Goal: Task Accomplishment & Management: Manage account settings

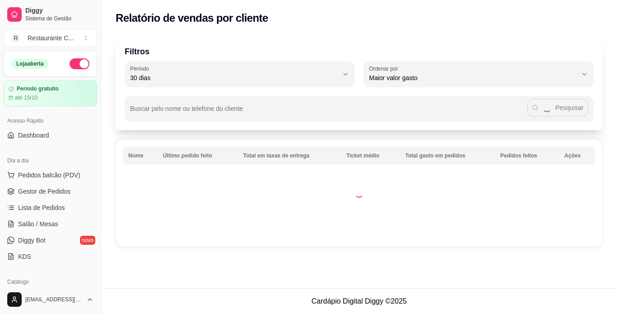
select select "30"
select select "HIGHEST_TOTAL_SPENT_WITH_ORDERS"
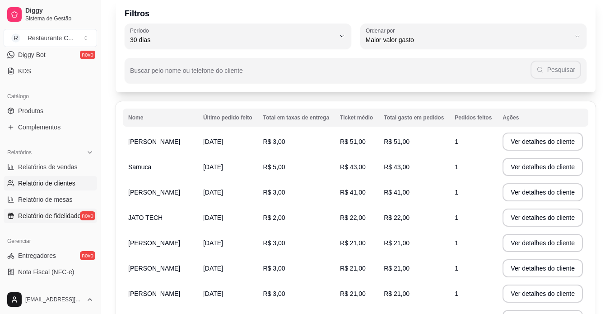
scroll to position [181, 0]
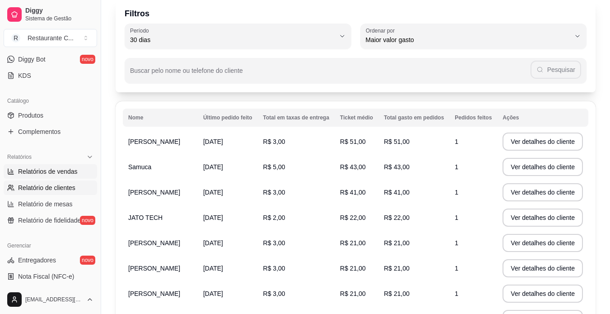
click at [59, 178] on link "Relatórios de vendas" at bounding box center [51, 171] width 94 height 14
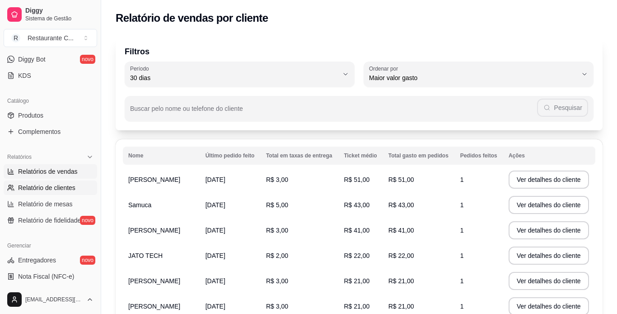
select select "ALL"
select select "0"
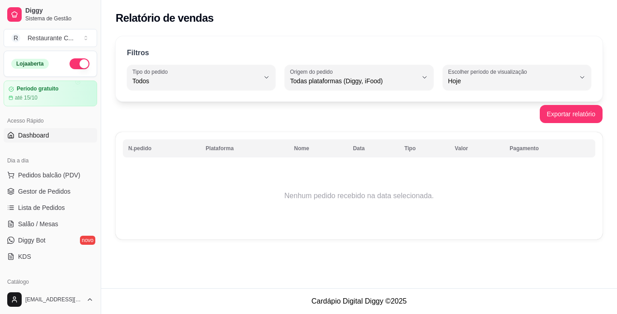
click at [44, 138] on span "Dashboard" at bounding box center [33, 135] width 31 height 9
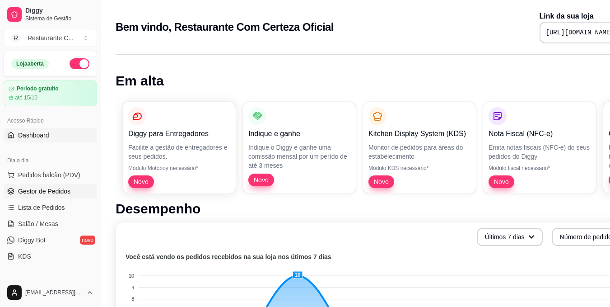
click at [60, 187] on span "Gestor de Pedidos" at bounding box center [44, 191] width 52 height 9
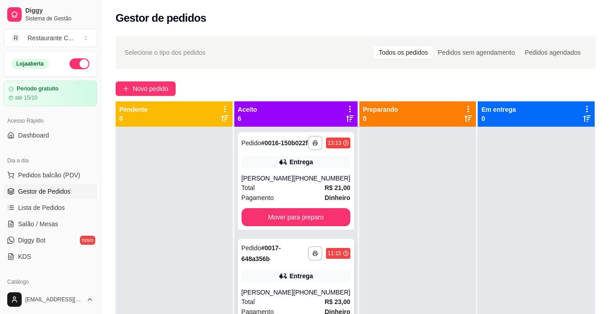
click at [265, 282] on div "Entrega" at bounding box center [296, 275] width 109 height 13
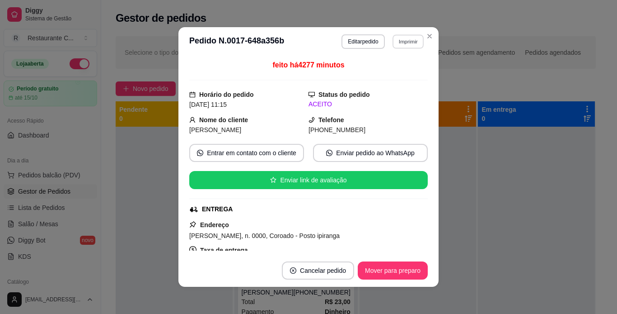
click at [407, 43] on button "Imprimir" at bounding box center [408, 41] width 31 height 14
click at [396, 75] on button "IMPRESSORA" at bounding box center [388, 73] width 63 height 14
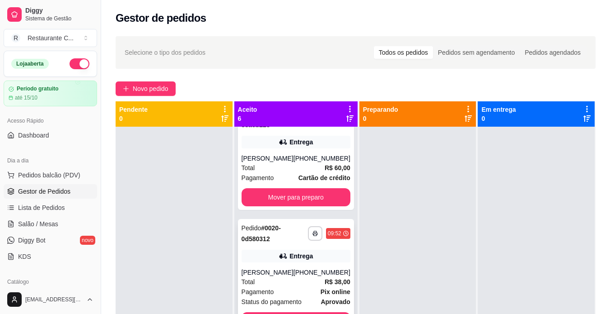
scroll to position [398, 0]
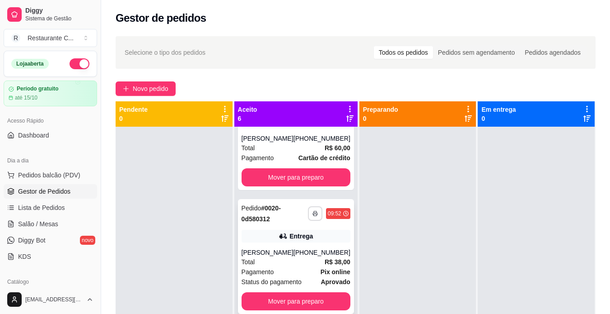
click at [313, 213] on icon "button" at bounding box center [315, 213] width 5 height 5
click at [289, 242] on button "IMPRESSORA" at bounding box center [278, 245] width 66 height 14
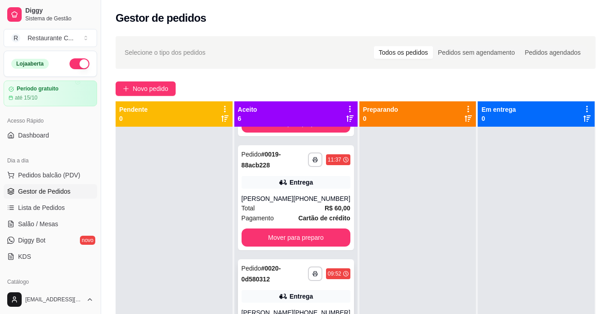
scroll to position [307, 0]
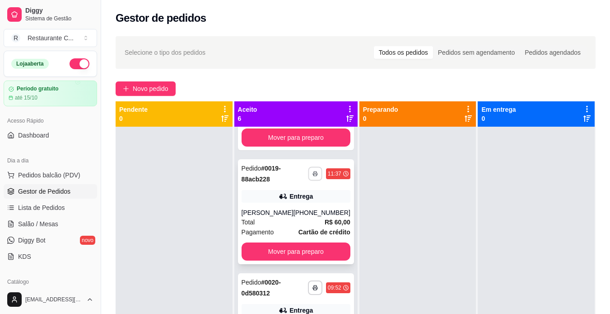
click at [308, 179] on button "button" at bounding box center [315, 173] width 14 height 14
click at [290, 210] on button "IMPRESSORA" at bounding box center [278, 212] width 66 height 14
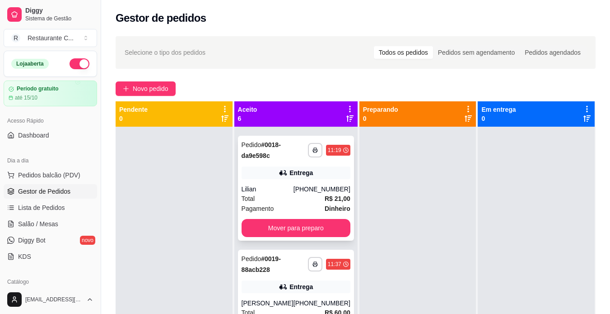
scroll to position [172, 0]
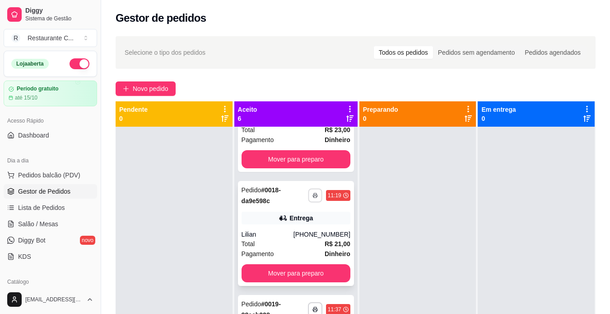
click at [313, 198] on icon "button" at bounding box center [315, 194] width 5 height 5
click at [280, 235] on button "IMPRESSORA" at bounding box center [278, 234] width 66 height 14
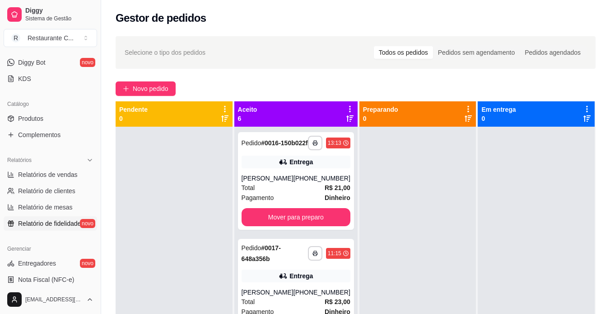
scroll to position [181, 0]
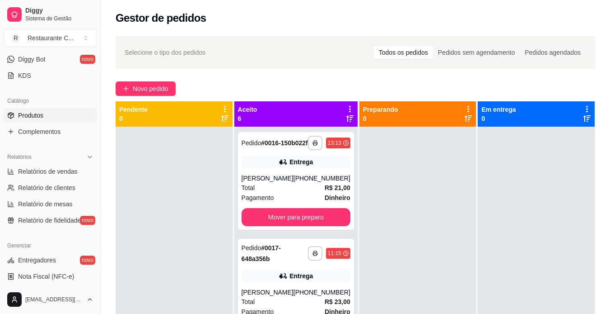
drag, startPoint x: 42, startPoint y: 115, endPoint x: 40, endPoint y: 120, distance: 4.9
click at [42, 115] on span "Produtos" at bounding box center [30, 115] width 25 height 9
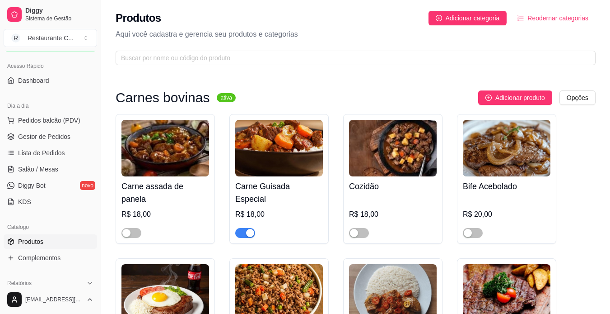
scroll to position [45, 0]
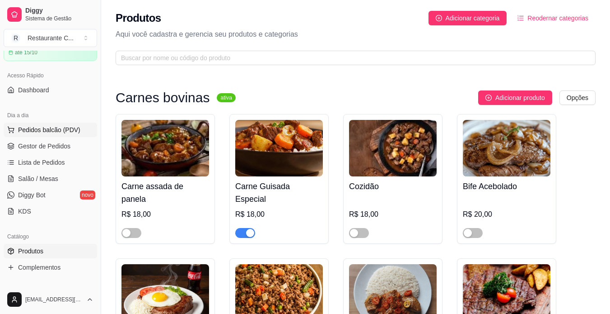
click at [47, 127] on span "Pedidos balcão (PDV)" at bounding box center [49, 129] width 62 height 9
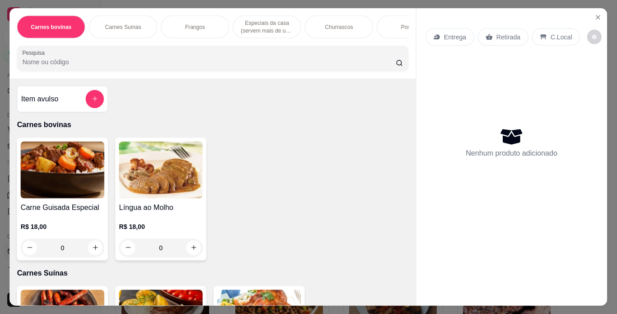
click at [48, 143] on div "Carne Guisada Especial R$ 18,00 0" at bounding box center [62, 198] width 91 height 122
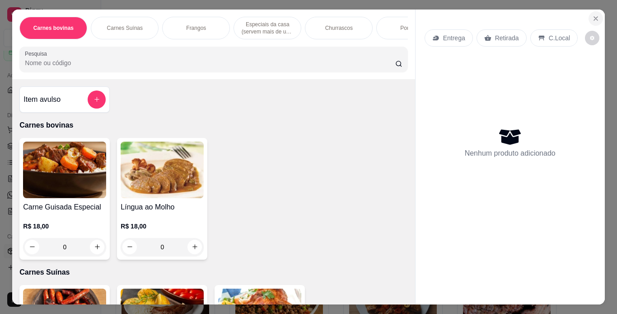
click at [592, 15] on icon "Close" at bounding box center [595, 18] width 7 height 7
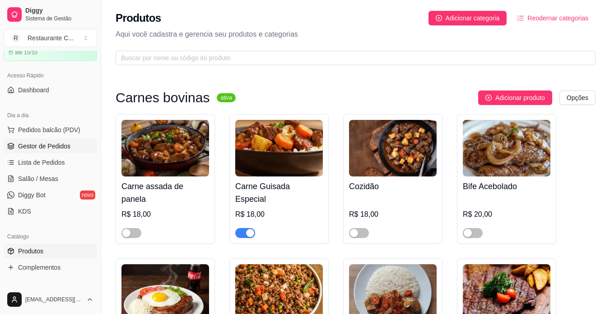
click at [62, 144] on span "Gestor de Pedidos" at bounding box center [44, 145] width 52 height 9
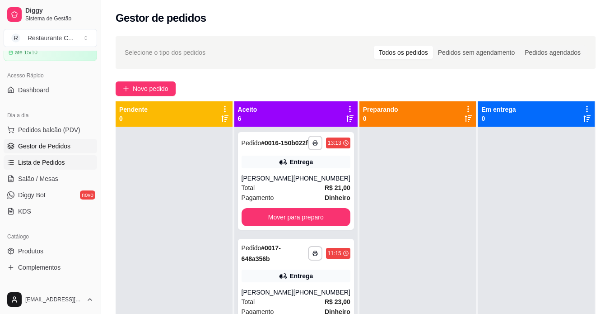
click at [49, 160] on span "Lista de Pedidos" at bounding box center [41, 162] width 47 height 9
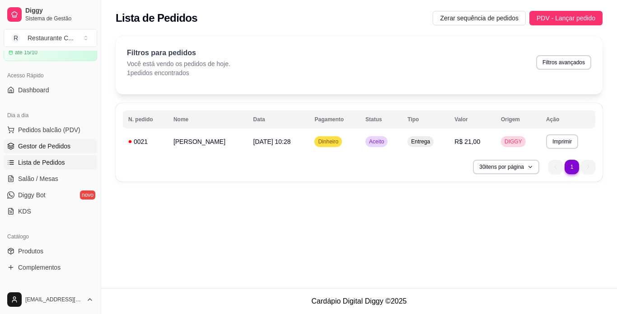
click at [28, 147] on span "Gestor de Pedidos" at bounding box center [44, 145] width 52 height 9
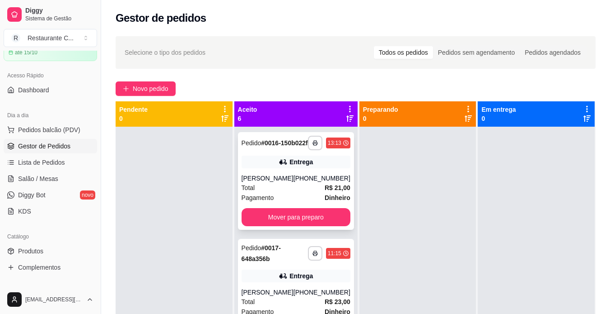
click at [281, 226] on button "Mover para preparo" at bounding box center [296, 217] width 109 height 18
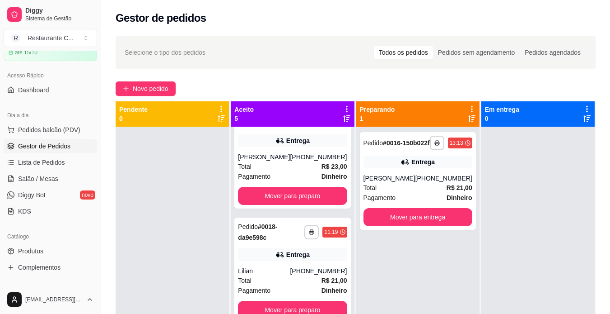
scroll to position [13, 0]
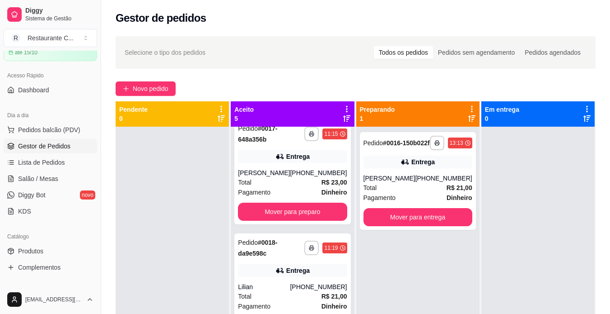
click at [38, 145] on span "Gestor de Pedidos" at bounding box center [44, 145] width 52 height 9
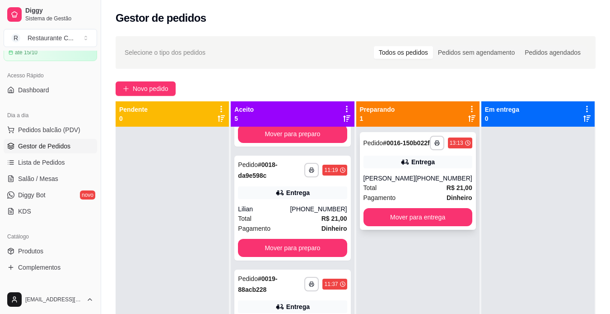
scroll to position [25, 0]
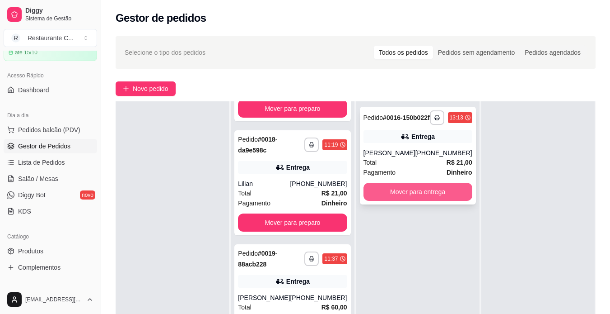
click at [422, 200] on button "Mover para entrega" at bounding box center [418, 192] width 109 height 18
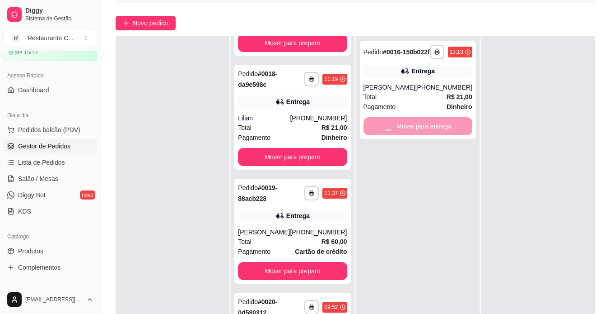
scroll to position [90, 0]
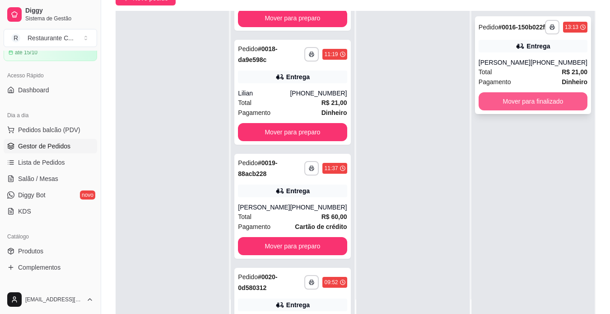
click at [540, 105] on button "Mover para finalizado" at bounding box center [533, 101] width 109 height 18
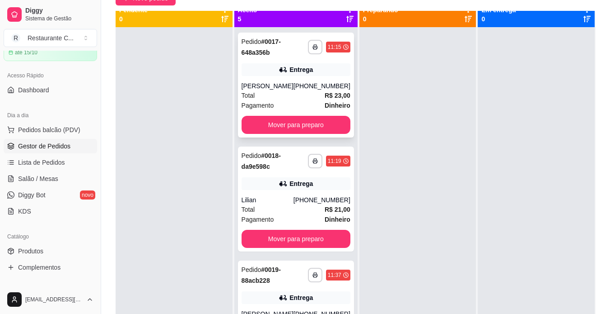
scroll to position [0, 0]
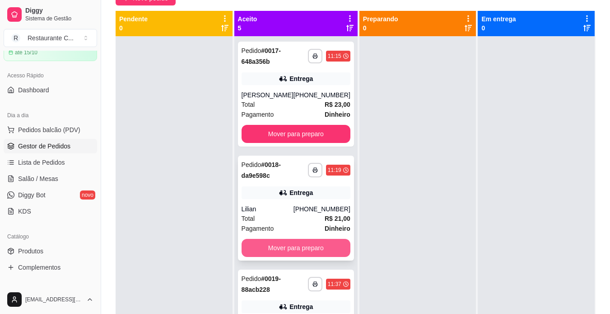
click at [292, 248] on button "Mover para preparo" at bounding box center [296, 248] width 109 height 18
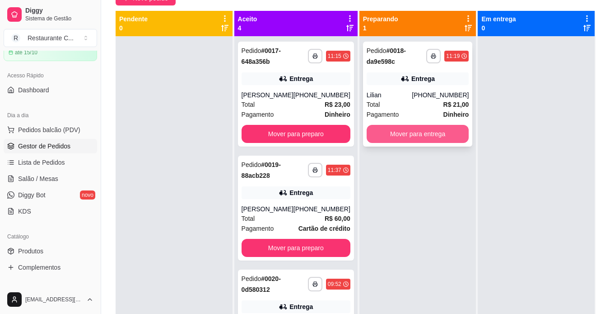
click at [403, 128] on button "Mover para entrega" at bounding box center [418, 134] width 103 height 18
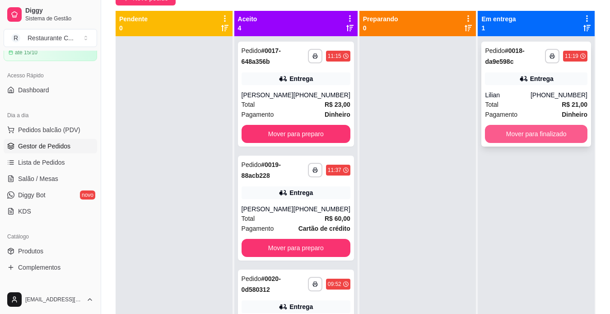
click at [530, 135] on button "Mover para finalizado" at bounding box center [536, 134] width 103 height 18
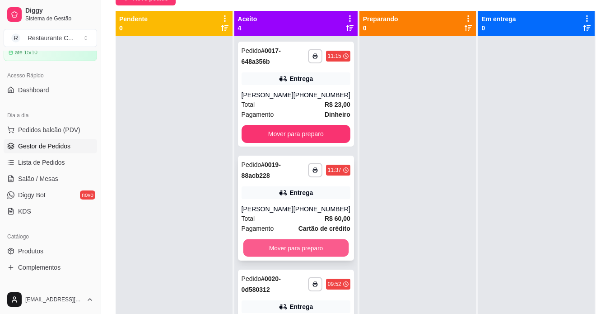
click at [302, 255] on button "Mover para preparo" at bounding box center [296, 248] width 106 height 18
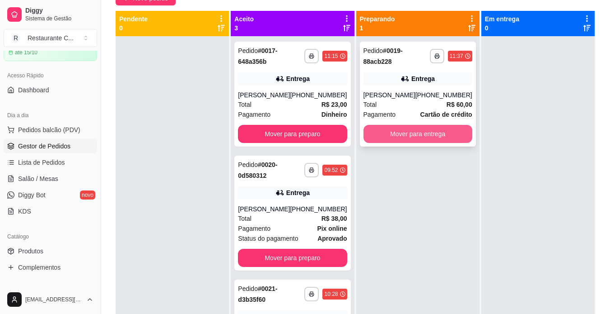
click at [426, 143] on button "Mover para entrega" at bounding box center [418, 134] width 109 height 18
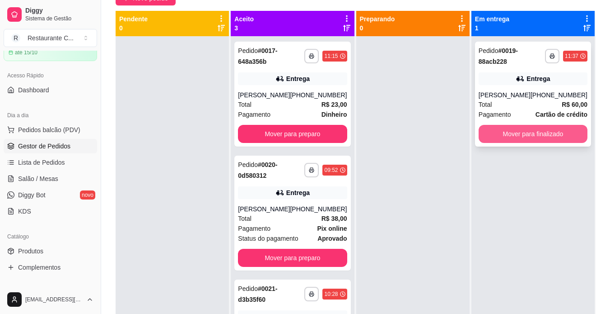
click at [533, 141] on button "Mover para finalizado" at bounding box center [533, 134] width 109 height 18
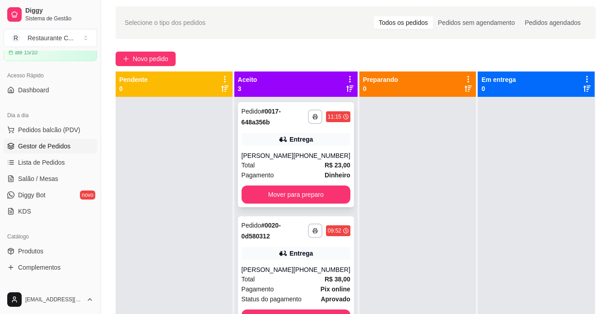
scroll to position [45, 0]
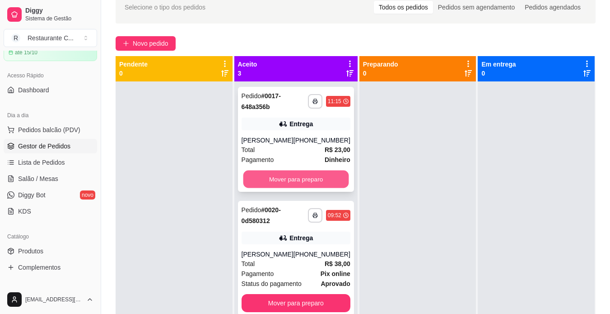
click at [316, 179] on button "Mover para preparo" at bounding box center [296, 179] width 106 height 18
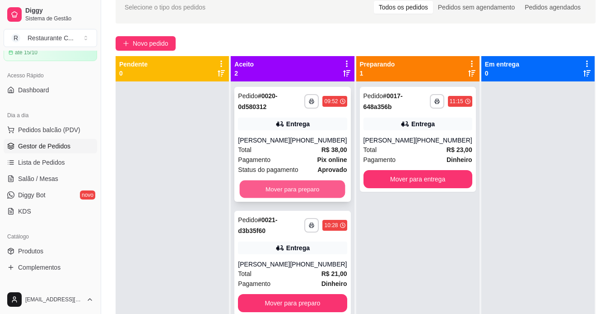
click at [306, 193] on button "Mover para preparo" at bounding box center [293, 189] width 106 height 18
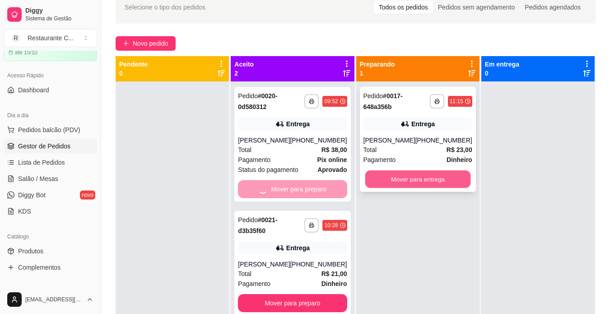
click at [423, 177] on button "Mover para entrega" at bounding box center [418, 179] width 106 height 18
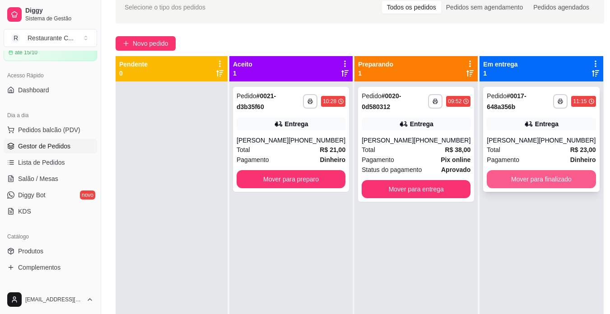
click at [536, 171] on button "Mover para finalizado" at bounding box center [541, 179] width 109 height 18
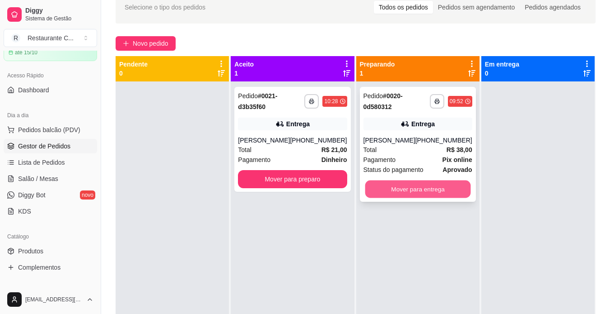
click at [417, 193] on button "Mover para entrega" at bounding box center [418, 189] width 106 height 18
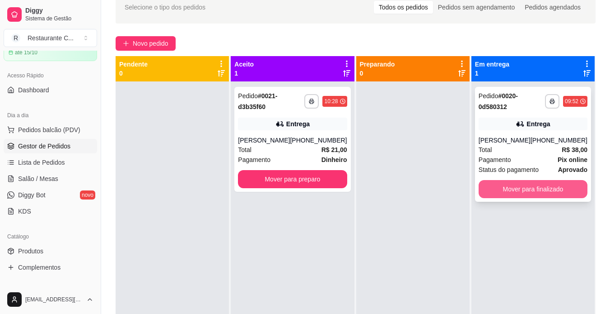
click at [513, 180] on button "Mover para finalizado" at bounding box center [533, 189] width 109 height 18
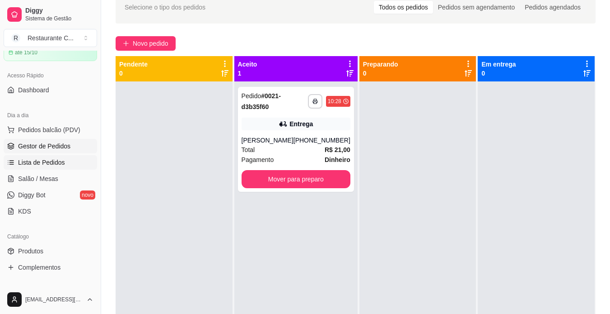
click at [46, 165] on span "Lista de Pedidos" at bounding box center [41, 162] width 47 height 9
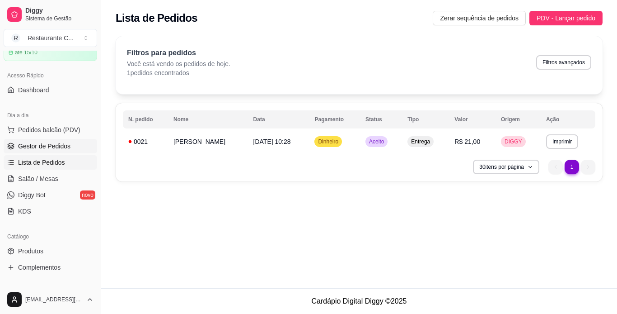
click at [47, 143] on span "Gestor de Pedidos" at bounding box center [44, 145] width 52 height 9
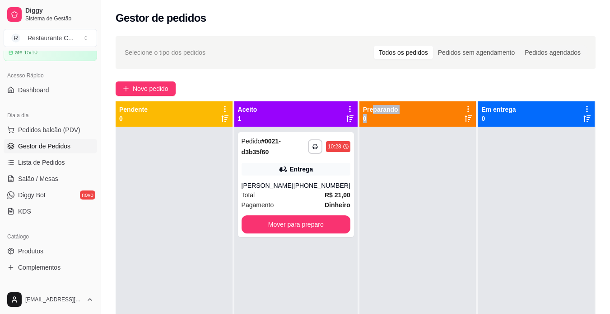
drag, startPoint x: 367, startPoint y: 113, endPoint x: 394, endPoint y: 114, distance: 26.7
click at [392, 114] on div "Preparando 0" at bounding box center [418, 114] width 110 height 18
click at [489, 112] on p "Em entrega" at bounding box center [499, 109] width 34 height 9
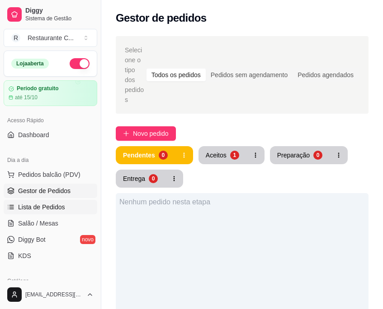
click at [50, 202] on link "Lista de Pedidos" at bounding box center [51, 207] width 94 height 14
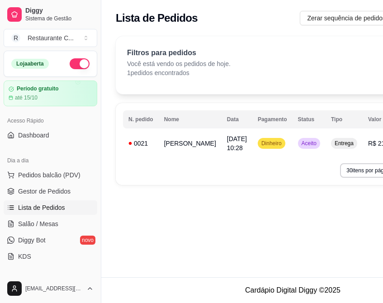
drag, startPoint x: 99, startPoint y: 112, endPoint x: 94, endPoint y: 116, distance: 6.7
click at [77, 112] on div "Diggy Sistema de Gestão R Restaurante C ... Loja aberta Período gratuito até 15…" at bounding box center [50, 151] width 101 height 303
drag, startPoint x: 98, startPoint y: 115, endPoint x: 84, endPoint y: 115, distance: 14.9
click at [84, 115] on div "Diggy Sistema de Gestão R Restaurante C ... Loja aberta Período gratuito até 15…" at bounding box center [50, 151] width 101 height 303
click at [102, 30] on button "Toggle Sidebar" at bounding box center [100, 151] width 7 height 303
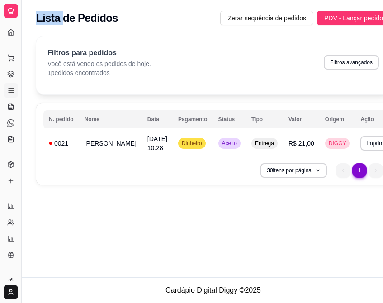
click at [102, 30] on div "Lista de Pedidos Zerar sequência de pedidos PDV - Lançar pedido" at bounding box center [213, 15] width 383 height 31
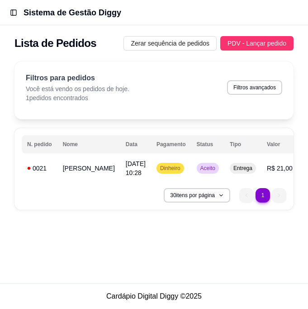
click at [5, 178] on div "**********" at bounding box center [154, 138] width 308 height 165
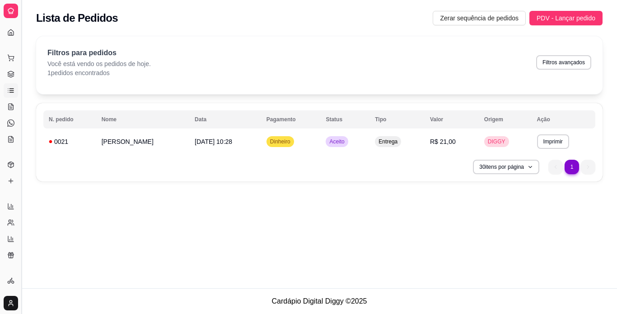
click at [20, 55] on button "Toggle Sidebar" at bounding box center [21, 157] width 7 height 314
click at [0, 0] on div "Loja aberta" at bounding box center [0, 0] width 0 height 0
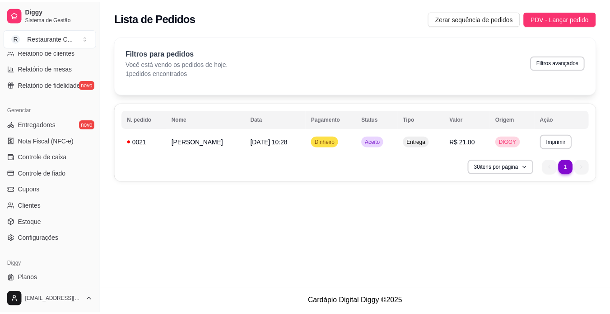
scroll to position [337, 0]
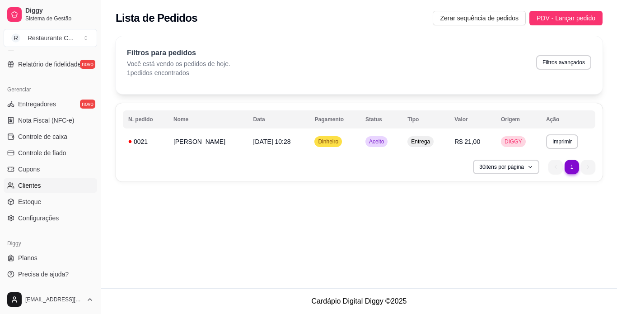
click at [37, 178] on link "Clientes" at bounding box center [51, 185] width 94 height 14
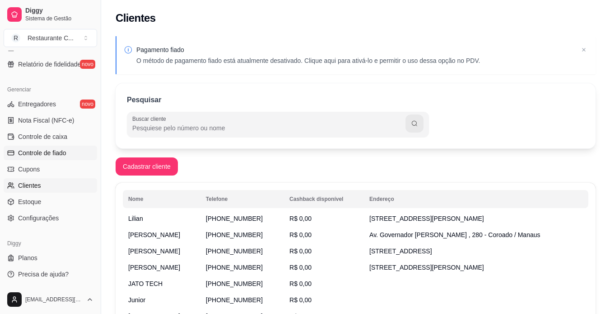
click at [44, 152] on span "Controle de fiado" at bounding box center [42, 152] width 48 height 9
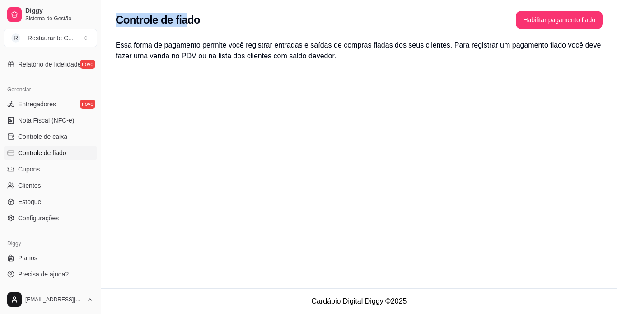
drag, startPoint x: 115, startPoint y: 20, endPoint x: 195, endPoint y: 15, distance: 80.1
click at [194, 16] on div "Controle de fiado Habilitar pagamento fiado" at bounding box center [359, 17] width 516 height 34
click at [277, 126] on div "Controle de fiado Habilitar pagamento fiado Essa forma de pagamento permite voc…" at bounding box center [359, 144] width 516 height 288
click at [530, 10] on div "Controle de fiado Habilitar pagamento fiado" at bounding box center [359, 17] width 516 height 34
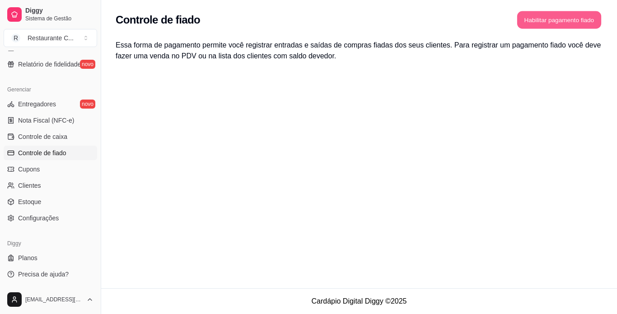
click at [534, 19] on button "Habilitar pagamento fiado" at bounding box center [559, 20] width 84 height 18
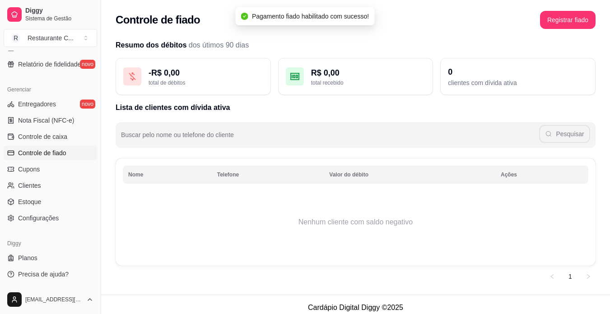
click at [557, 26] on button "Registrar fiado" at bounding box center [568, 20] width 56 height 18
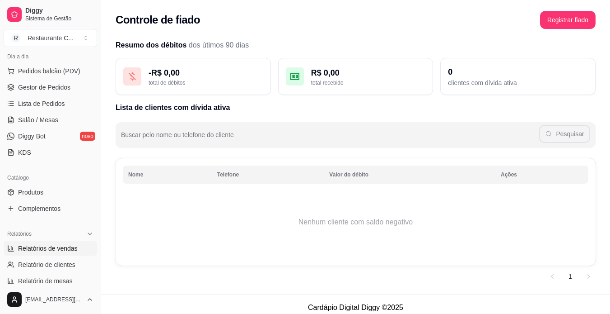
scroll to position [111, 0]
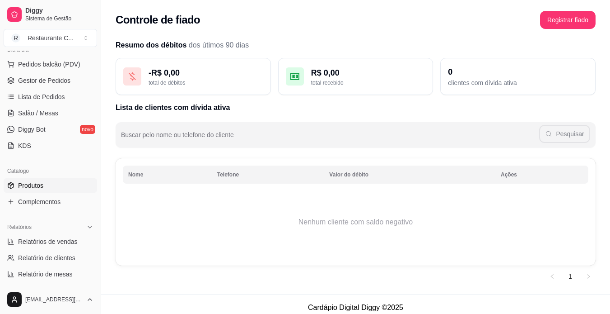
click at [37, 182] on span "Produtos" at bounding box center [30, 185] width 25 height 9
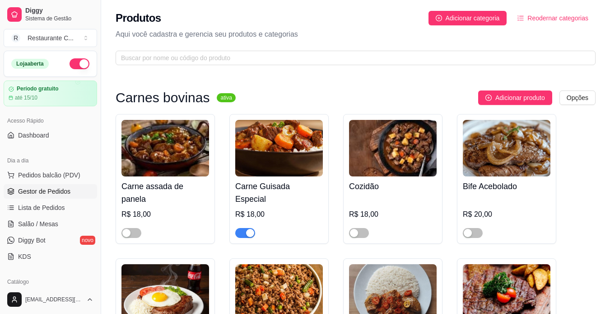
click at [55, 195] on link "Gestor de Pedidos" at bounding box center [51, 191] width 94 height 14
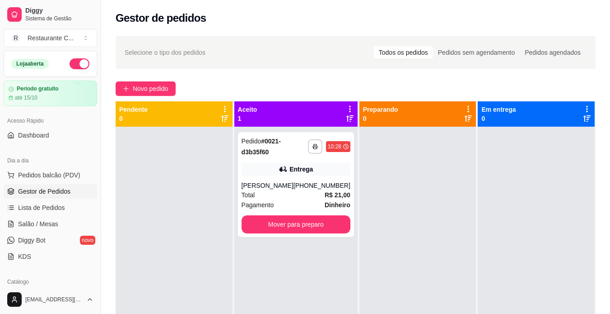
click at [152, 96] on div "**********" at bounding box center [355, 228] width 509 height 395
click at [152, 93] on span "Novo pedido" at bounding box center [151, 89] width 36 height 10
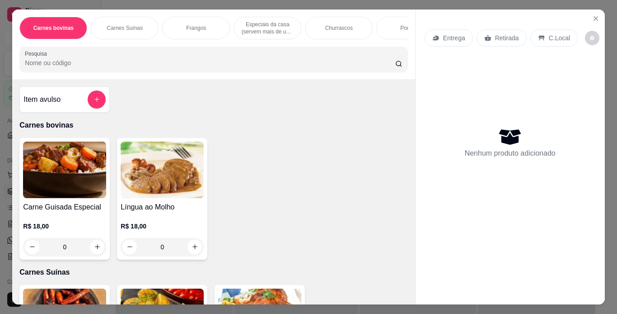
click at [594, 15] on icon "Close" at bounding box center [595, 18] width 7 height 7
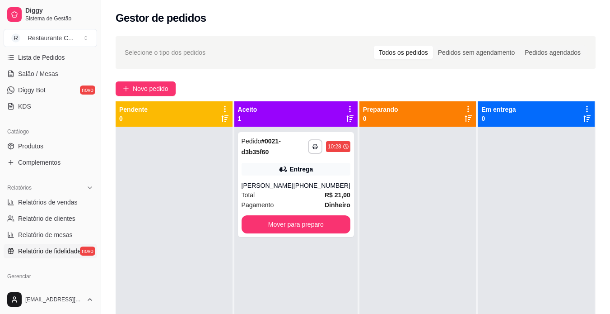
scroll to position [181, 0]
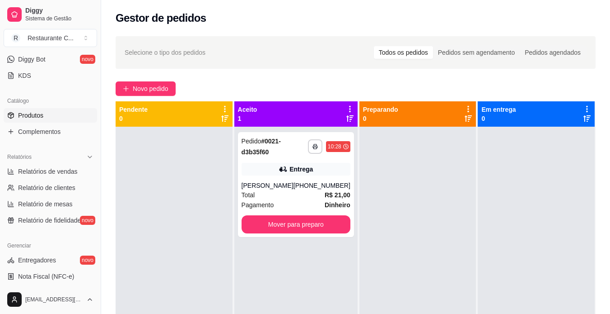
click at [33, 115] on span "Produtos" at bounding box center [30, 115] width 25 height 9
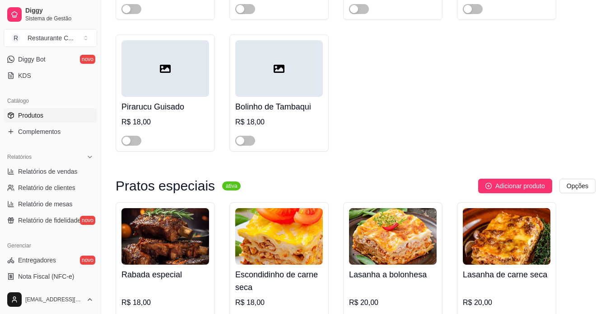
scroll to position [1310, 0]
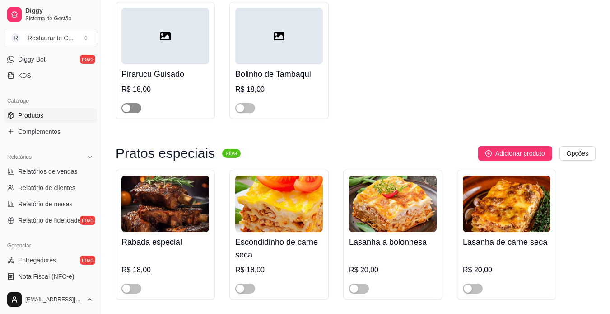
click at [125, 104] on div "button" at bounding box center [126, 108] width 8 height 8
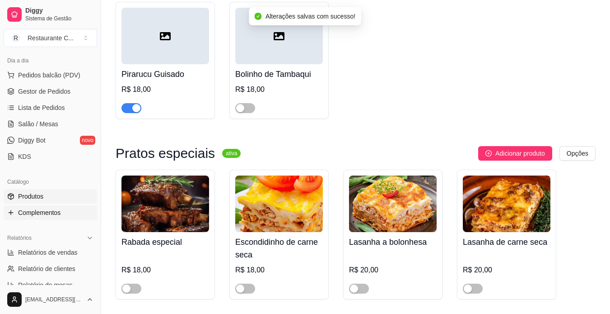
scroll to position [0, 0]
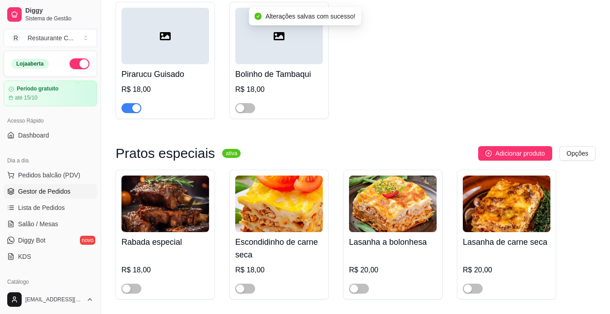
click at [46, 190] on span "Gestor de Pedidos" at bounding box center [44, 191] width 52 height 9
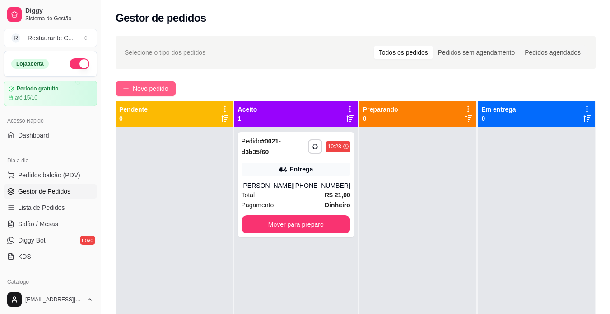
click at [156, 86] on span "Novo pedido" at bounding box center [151, 89] width 36 height 10
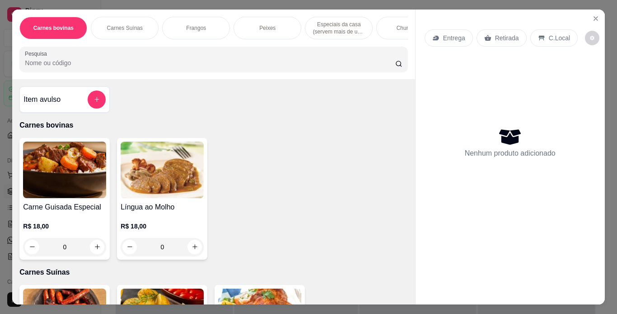
click at [255, 19] on div "Peixes" at bounding box center [268, 28] width 68 height 23
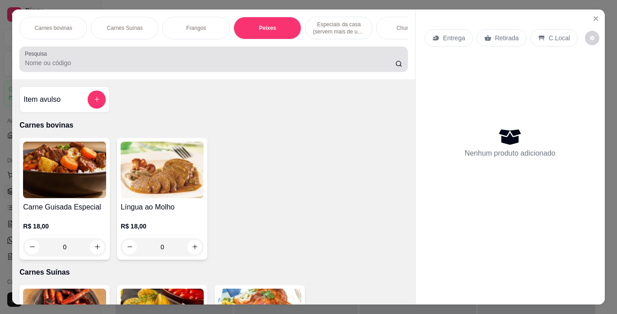
scroll to position [23, 0]
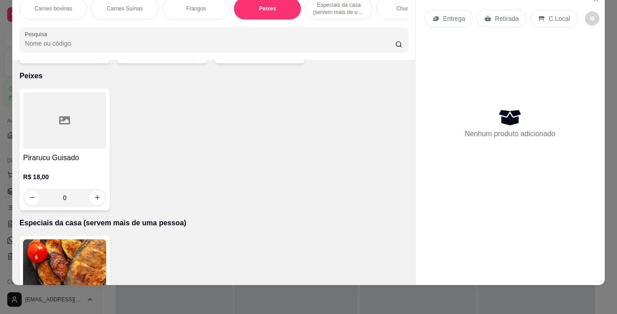
click at [90, 191] on div "0" at bounding box center [64, 197] width 83 height 18
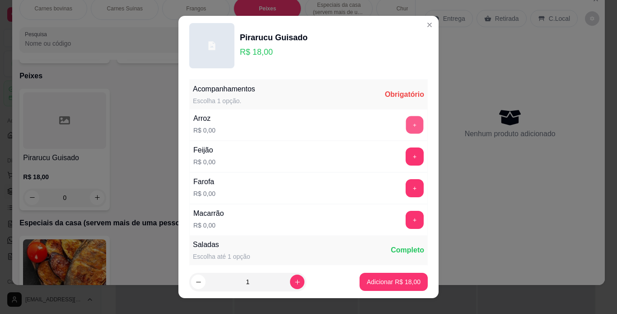
click at [406, 128] on button "+" at bounding box center [415, 125] width 18 height 18
click at [406, 188] on button "+" at bounding box center [415, 188] width 18 height 18
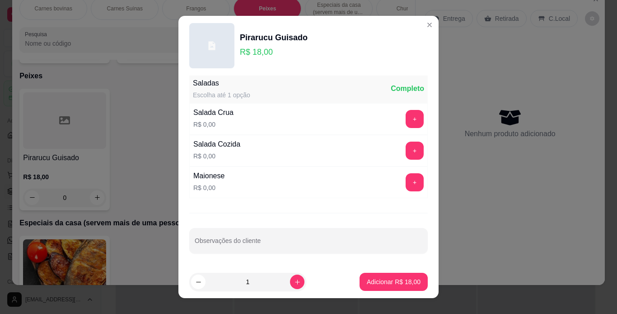
scroll to position [13, 0]
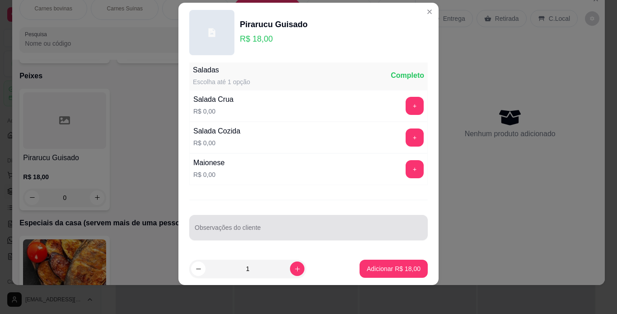
click at [294, 238] on div "Observações do cliente" at bounding box center [308, 227] width 239 height 25
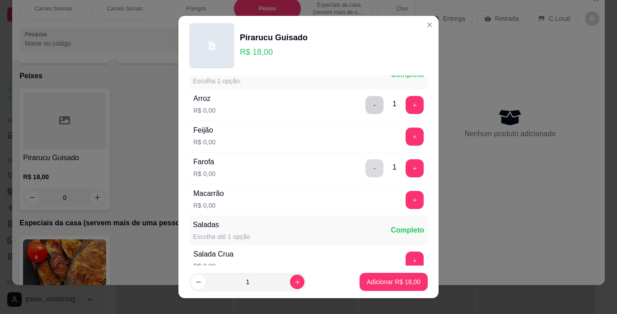
scroll to position [0, 0]
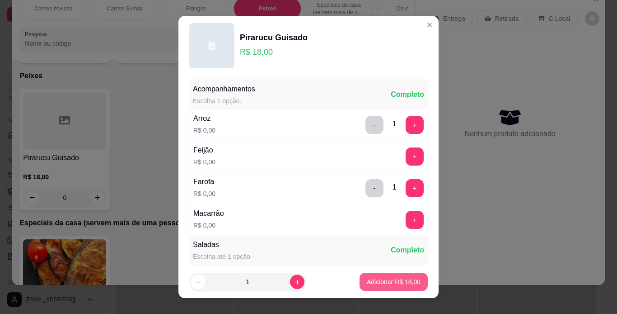
type input "VINAGRETE"
click at [383, 276] on button "Adicionar R$ 18,00" at bounding box center [394, 281] width 68 height 18
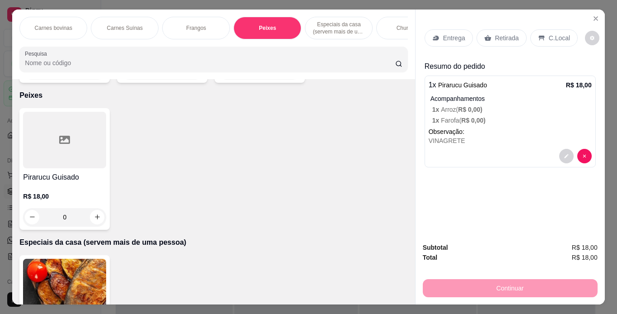
click at [455, 33] on p "Entrega" at bounding box center [454, 37] width 22 height 9
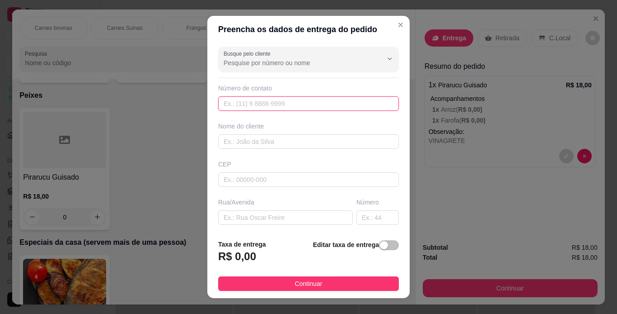
click at [270, 103] on input "text" at bounding box center [308, 103] width 181 height 14
type input "[PHONE_NUMBER]"
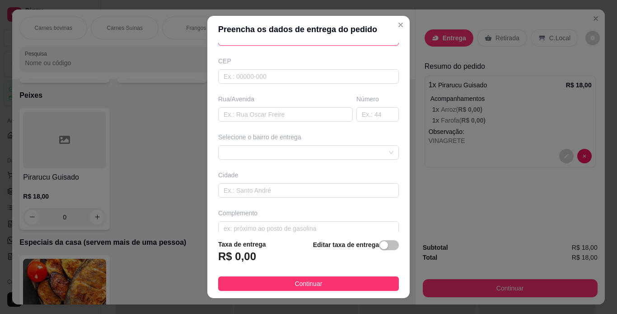
scroll to position [115, 0]
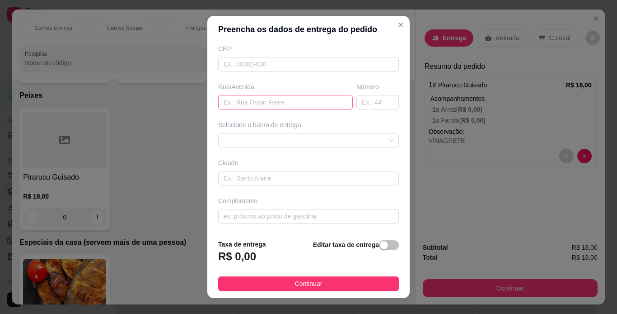
type input "[PERSON_NAME]"
click at [269, 108] on input "text" at bounding box center [285, 102] width 135 height 14
drag, startPoint x: 281, startPoint y: 139, endPoint x: 278, endPoint y: 148, distance: 9.6
click at [281, 139] on span at bounding box center [309, 140] width 170 height 14
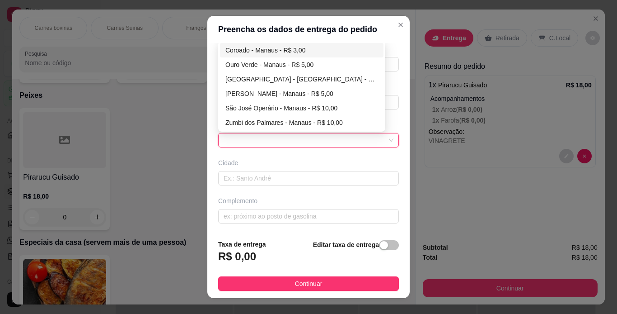
click at [295, 49] on div "Coroado - Manaus - R$ 3,00" at bounding box center [301, 50] width 153 height 10
type input "Manaus"
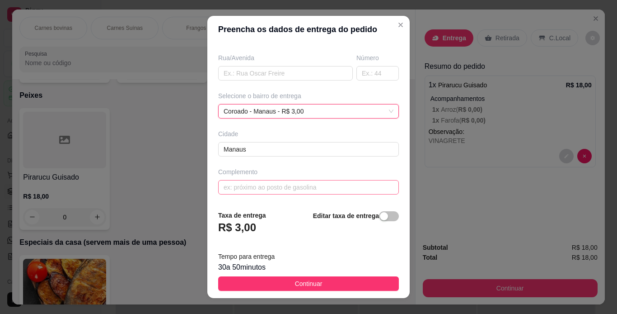
click at [380, 218] on button "button" at bounding box center [389, 216] width 20 height 10
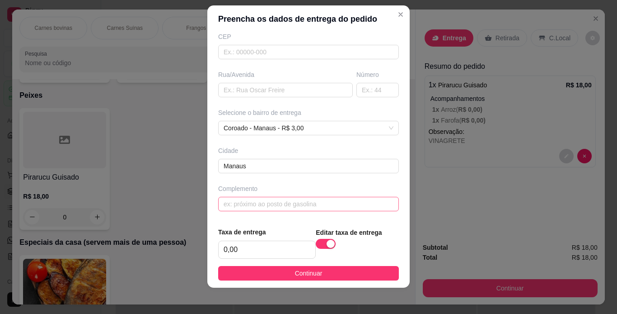
scroll to position [13, 0]
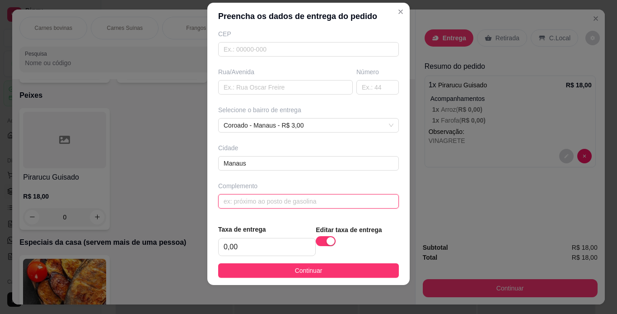
click at [289, 201] on input "text" at bounding box center [308, 201] width 181 height 14
type input "O"
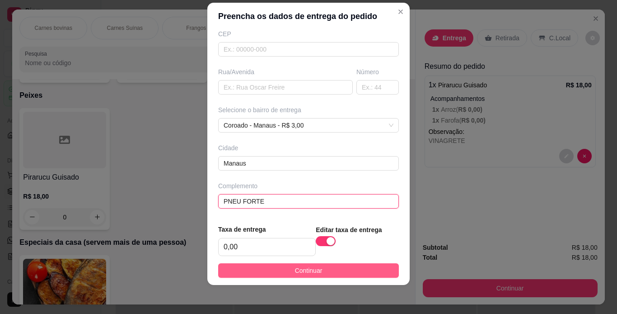
type input "PNEU FORTE"
click at [354, 272] on button "Continuar" at bounding box center [308, 270] width 181 height 14
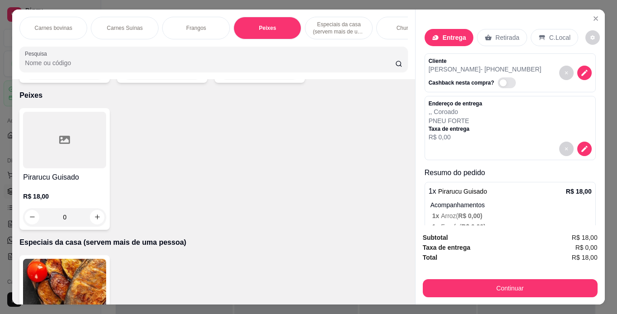
scroll to position [0, 0]
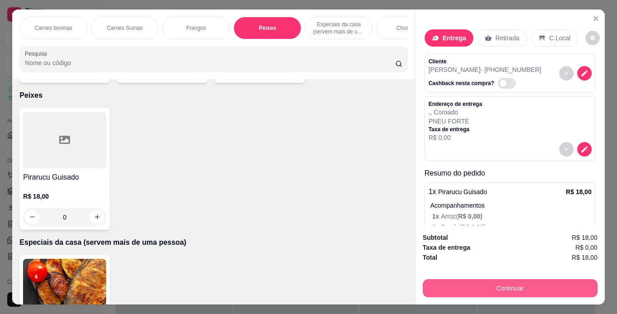
click at [525, 282] on button "Continuar" at bounding box center [510, 288] width 175 height 18
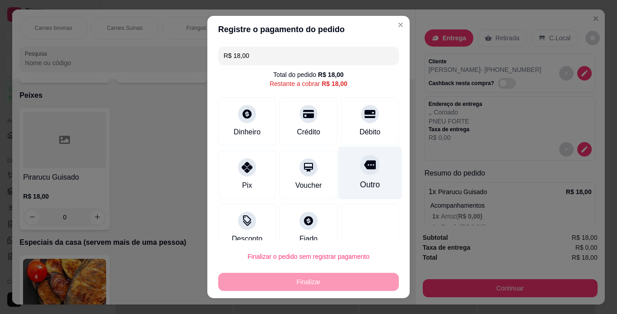
scroll to position [15, 0]
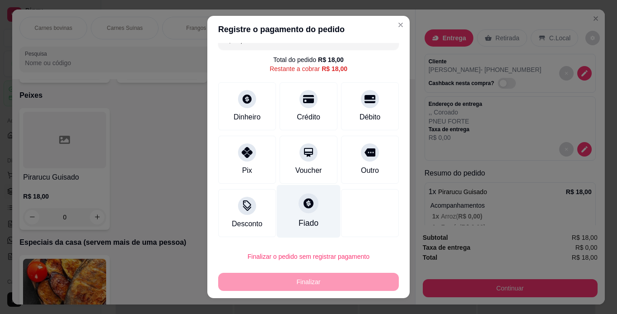
click at [309, 204] on div "Fiado" at bounding box center [309, 210] width 64 height 53
type input "R$ 0,00"
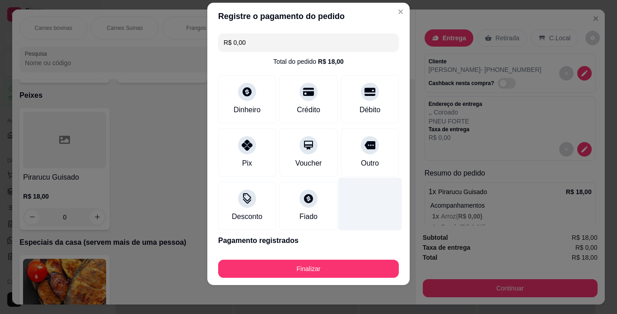
scroll to position [0, 0]
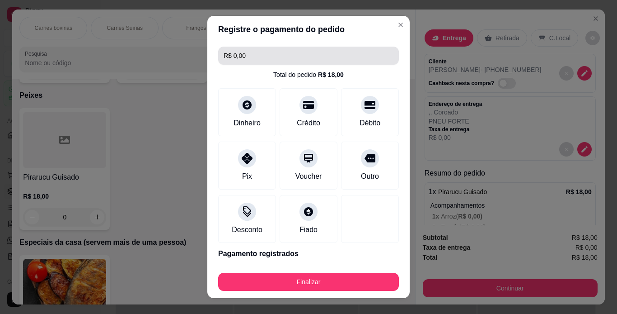
click at [245, 58] on input "R$ 0,00" at bounding box center [309, 56] width 170 height 18
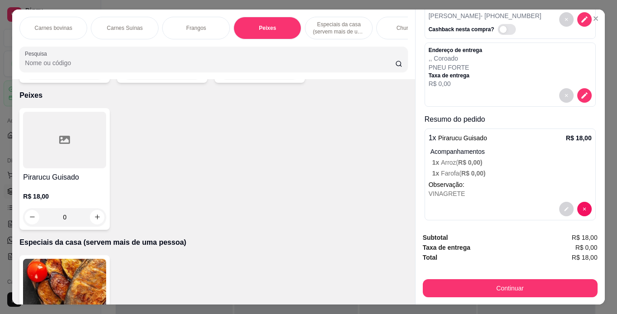
scroll to position [61, 0]
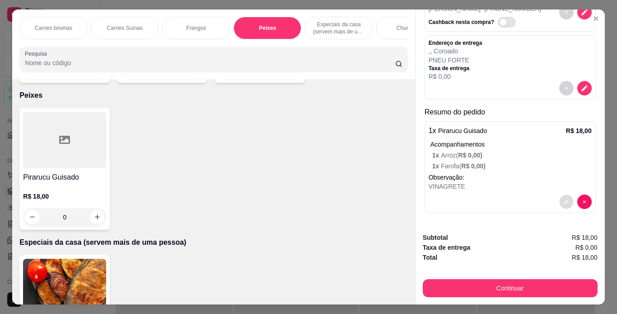
click at [564, 200] on icon "decrease-product-quantity" at bounding box center [566, 201] width 5 height 5
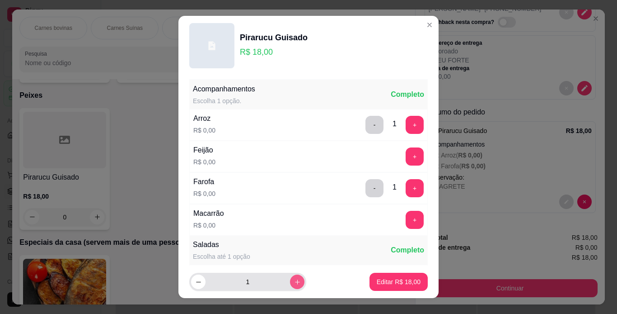
click at [290, 281] on button "increase-product-quantity" at bounding box center [297, 281] width 14 height 14
type input "2"
click at [392, 281] on p "Editar R$ 36,00" at bounding box center [398, 281] width 42 height 9
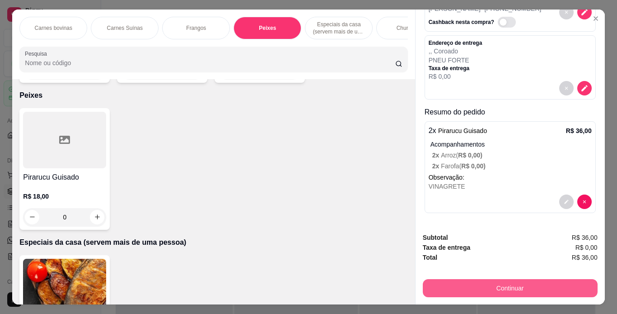
click at [500, 279] on button "Continuar" at bounding box center [510, 288] width 175 height 18
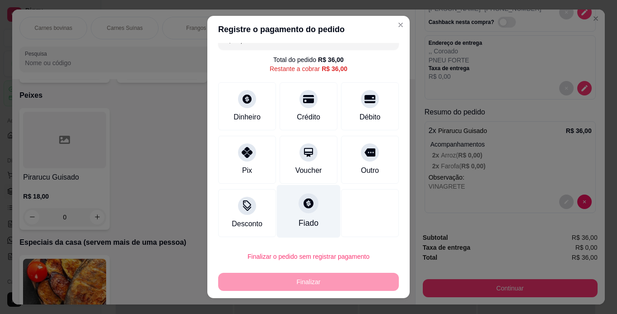
click at [288, 210] on div "Fiado" at bounding box center [309, 210] width 64 height 53
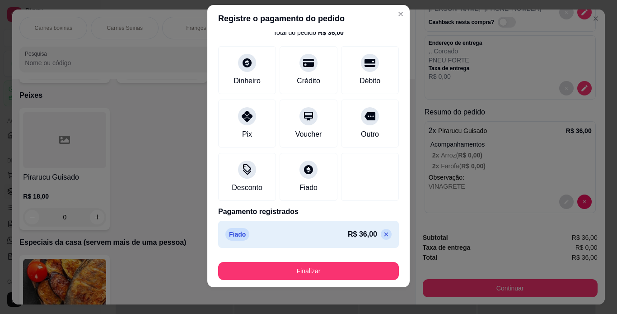
scroll to position [13, 0]
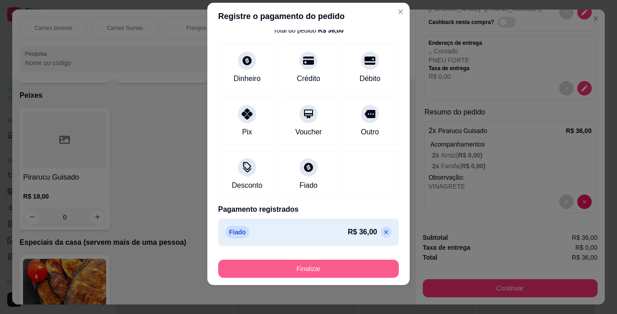
click at [336, 267] on button "Finalizar" at bounding box center [308, 268] width 181 height 18
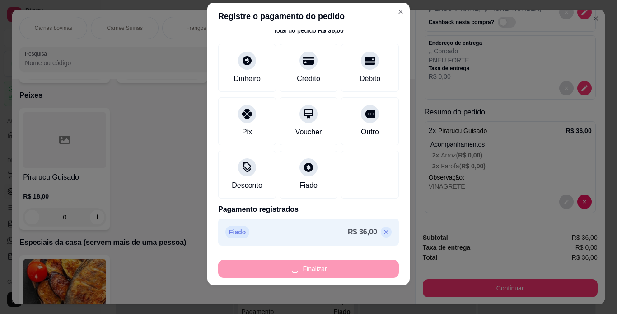
type input "-R$ 36,00"
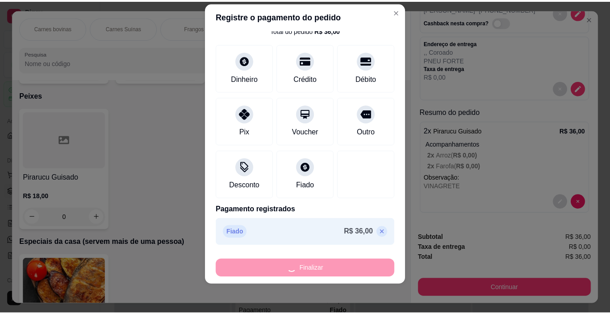
scroll to position [0, 0]
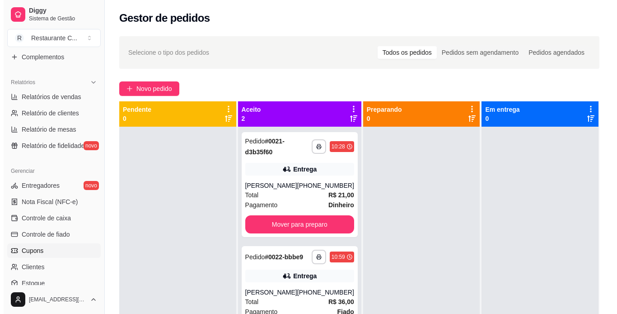
scroll to position [271, 0]
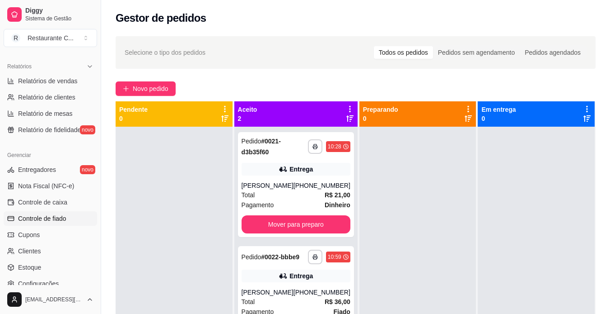
click at [67, 215] on link "Controle de fiado" at bounding box center [51, 218] width 94 height 14
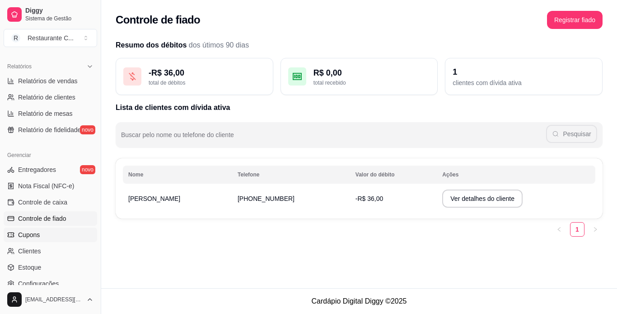
click at [40, 235] on link "Cupons" at bounding box center [51, 234] width 94 height 14
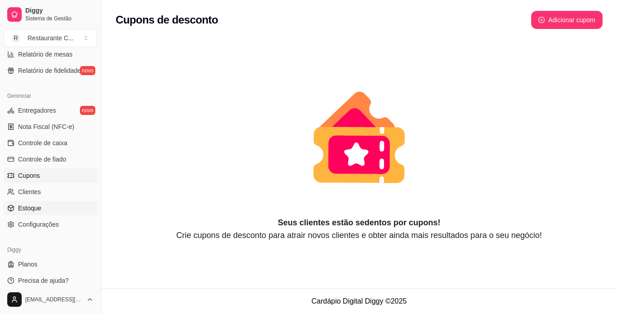
scroll to position [337, 0]
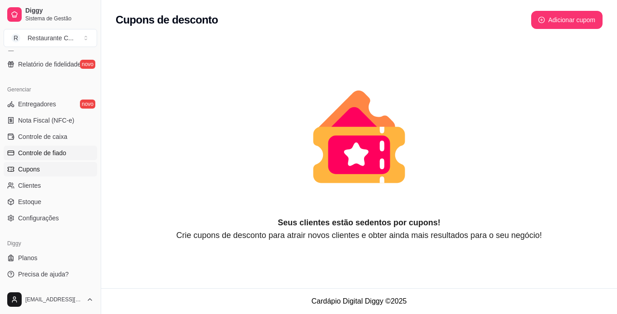
click at [46, 150] on span "Controle de fiado" at bounding box center [42, 152] width 48 height 9
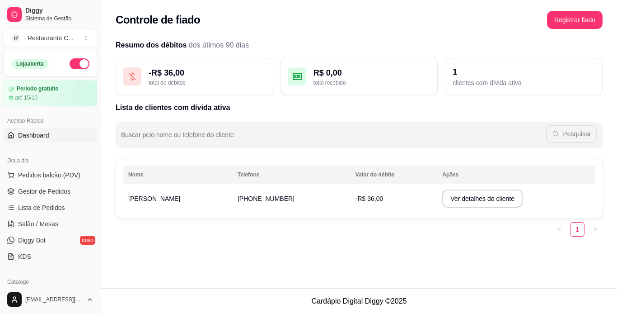
click at [37, 138] on span "Dashboard" at bounding box center [33, 135] width 31 height 9
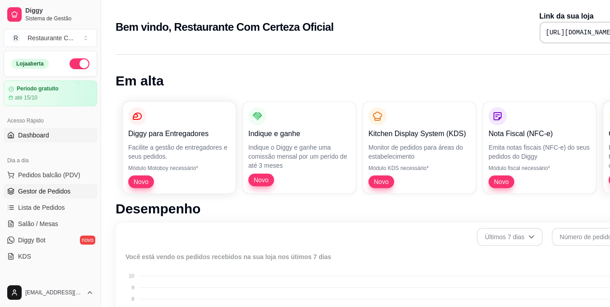
click at [40, 191] on span "Gestor de Pedidos" at bounding box center [44, 191] width 52 height 9
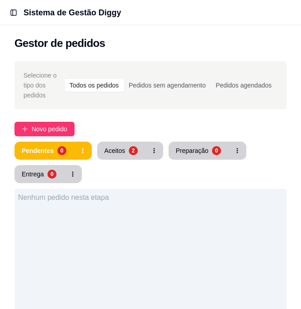
click at [174, 52] on div "Gestor de pedidos" at bounding box center [150, 40] width 301 height 31
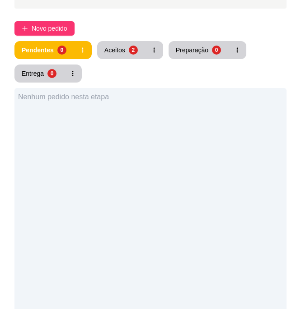
scroll to position [136, 0]
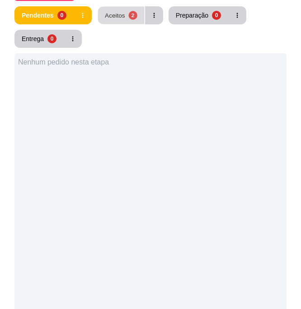
click at [118, 17] on div "Aceitos" at bounding box center [115, 15] width 20 height 9
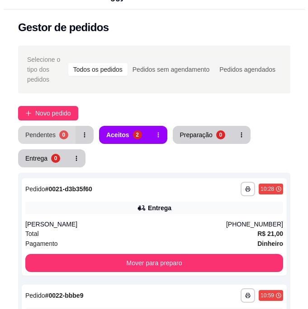
scroll to position [0, 0]
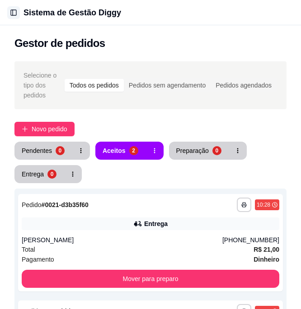
click at [11, 17] on button "Toggle Sidebar" at bounding box center [13, 12] width 13 height 13
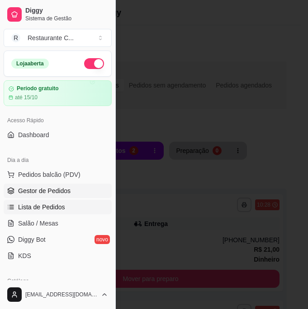
click at [38, 208] on span "Lista de Pedidos" at bounding box center [41, 207] width 47 height 9
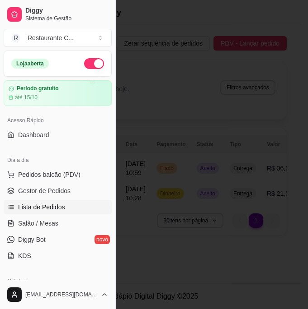
click at [149, 39] on div at bounding box center [154, 154] width 308 height 309
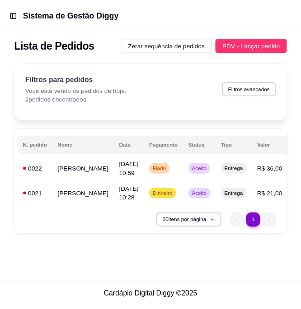
scroll to position [0, 3]
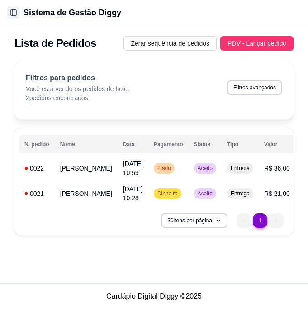
click at [13, 8] on button "Toggle Sidebar" at bounding box center [13, 12] width 13 height 13
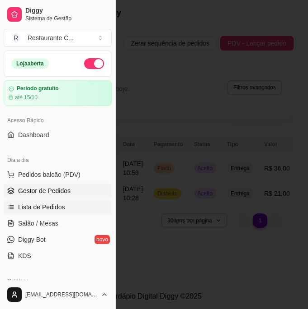
click at [48, 191] on span "Gestor de Pedidos" at bounding box center [44, 191] width 52 height 9
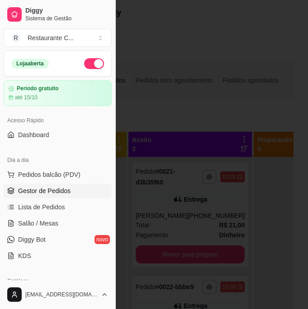
click at [157, 158] on div at bounding box center [154, 154] width 308 height 309
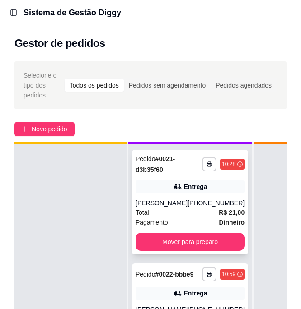
scroll to position [32, 0]
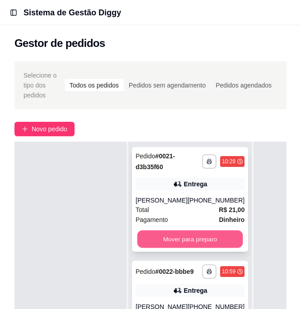
click at [191, 233] on button "Mover para preparo" at bounding box center [190, 240] width 106 height 18
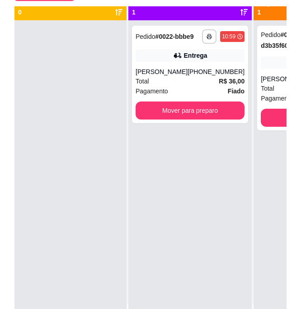
scroll to position [0, 0]
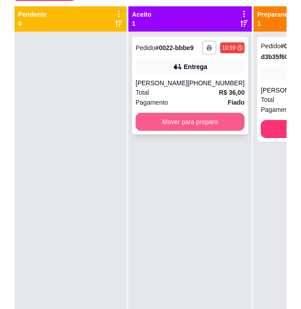
click at [206, 128] on button "Mover para preparo" at bounding box center [190, 122] width 109 height 18
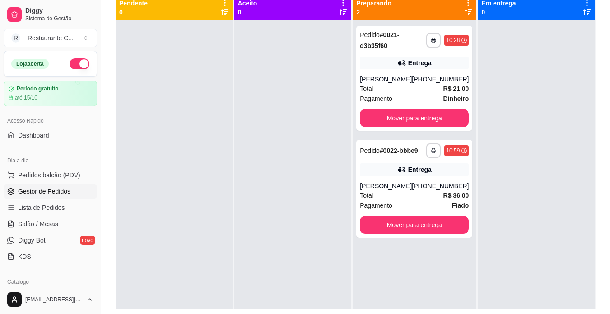
scroll to position [90, 0]
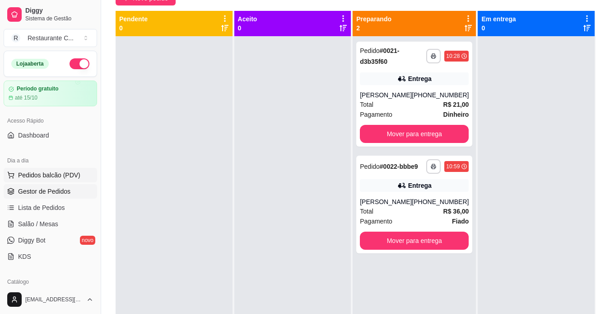
click at [36, 177] on span "Pedidos balcão (PDV)" at bounding box center [49, 174] width 62 height 9
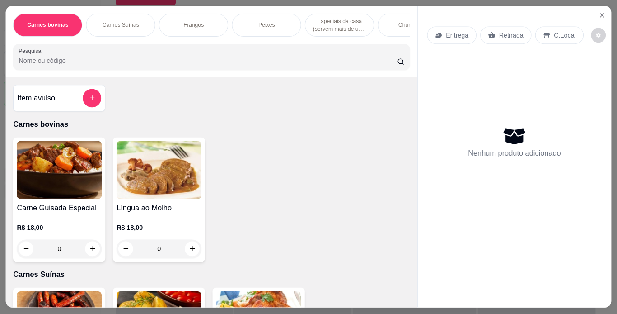
click at [41, 195] on img at bounding box center [59, 170] width 85 height 58
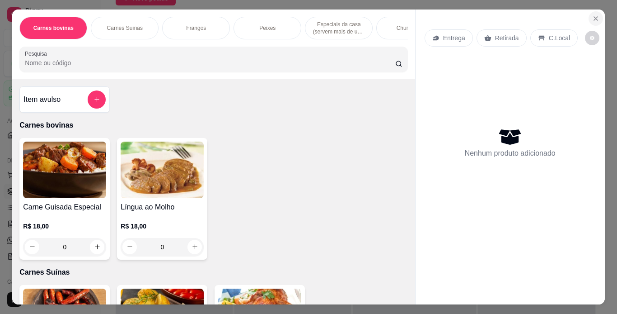
click at [597, 14] on button "Close" at bounding box center [596, 18] width 14 height 14
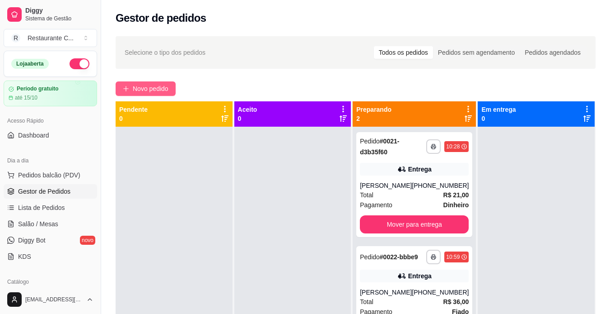
click at [148, 87] on span "Novo pedido" at bounding box center [151, 89] width 36 height 10
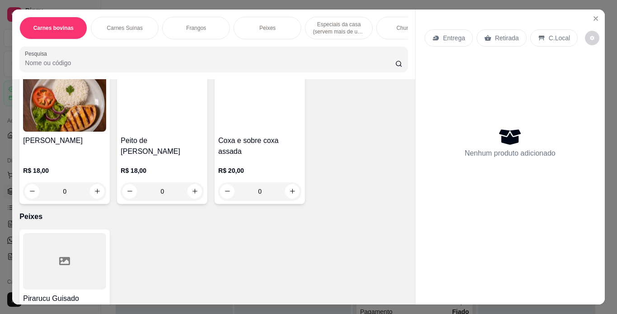
scroll to position [361, 0]
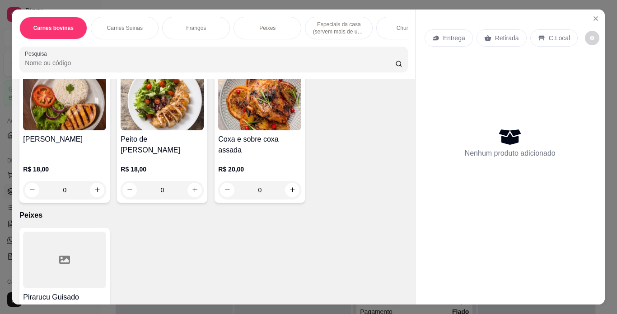
click at [190, 181] on div "0" at bounding box center [162, 190] width 83 height 18
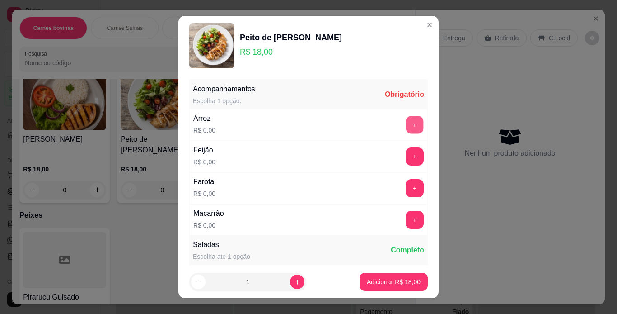
click at [406, 125] on button "+" at bounding box center [415, 125] width 18 height 18
click at [406, 189] on button "+" at bounding box center [415, 188] width 18 height 18
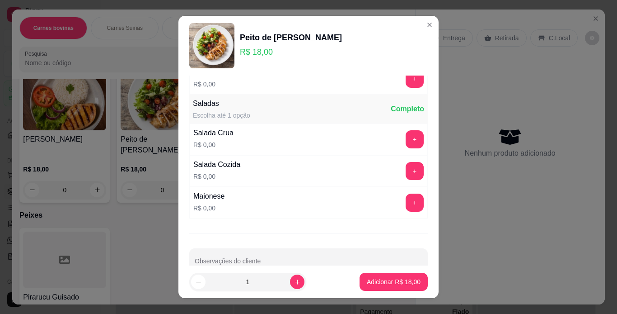
scroll to position [161, 0]
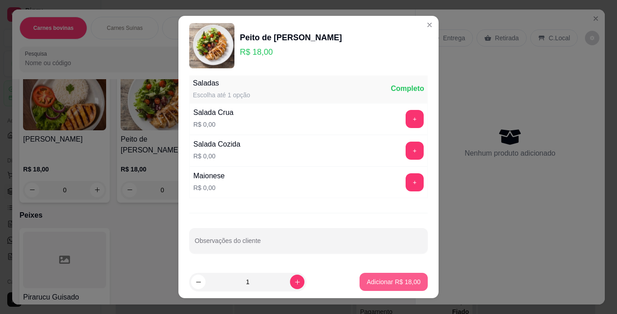
click at [371, 283] on p "Adicionar R$ 18,00" at bounding box center [394, 281] width 54 height 9
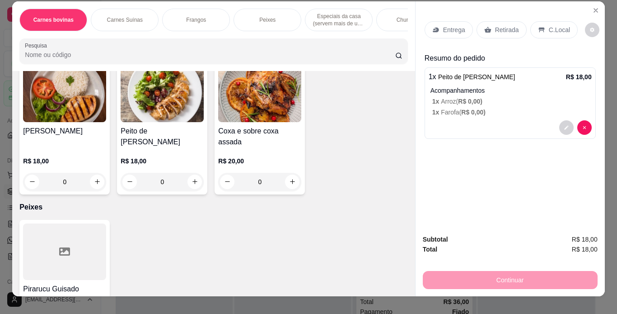
scroll to position [0, 0]
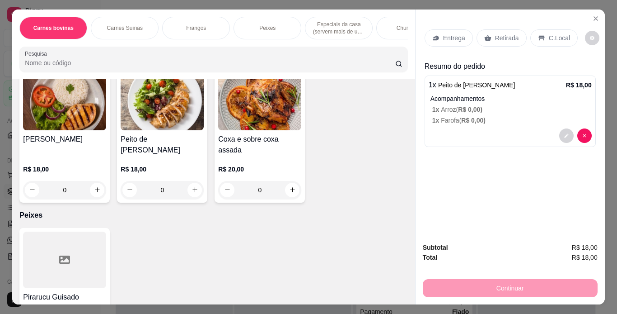
click at [443, 35] on p "Entrega" at bounding box center [454, 37] width 22 height 9
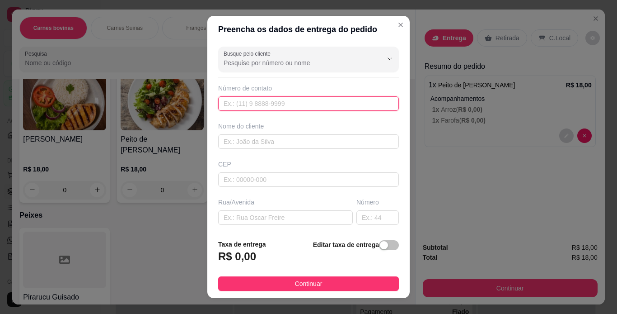
click at [266, 106] on input "text" at bounding box center [308, 103] width 181 height 14
type input "[PHONE_NUMBER]"
drag, startPoint x: 281, startPoint y: 138, endPoint x: 275, endPoint y: 144, distance: 8.3
click at [281, 138] on input "text" at bounding box center [308, 141] width 181 height 14
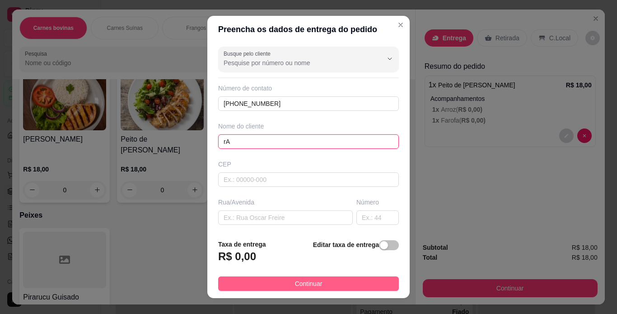
type input "r"
type input "E"
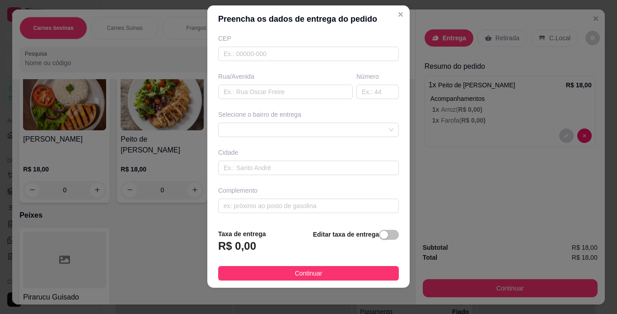
scroll to position [13, 0]
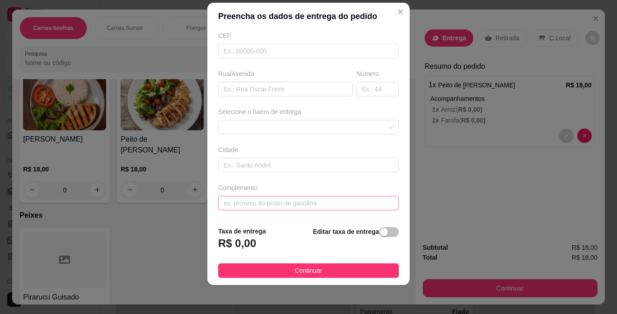
type input "[PERSON_NAME]"
click at [267, 202] on input "text" at bounding box center [308, 203] width 181 height 14
type input "Vitoria Supermercado"
click at [380, 233] on div "button" at bounding box center [384, 232] width 8 height 8
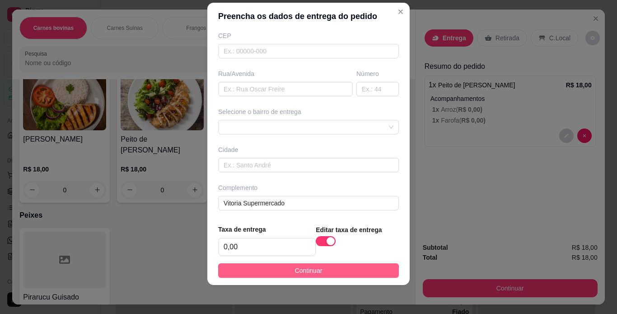
click at [325, 273] on button "Continuar" at bounding box center [308, 270] width 181 height 14
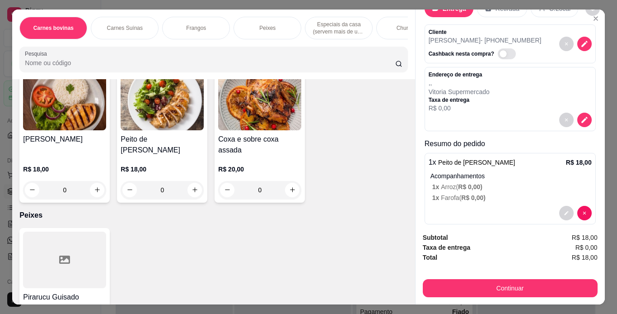
scroll to position [41, 0]
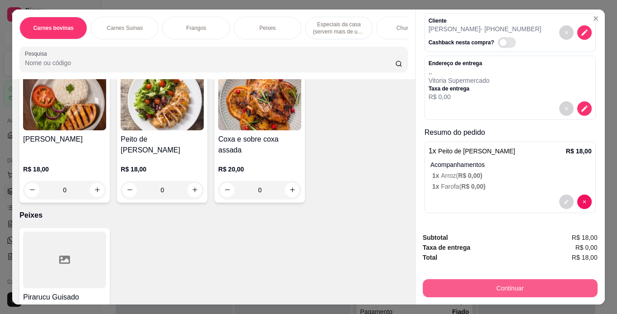
click at [548, 290] on button "Continuar" at bounding box center [510, 288] width 175 height 18
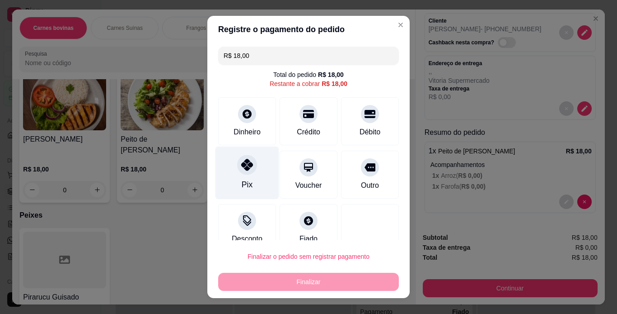
click at [237, 171] on div at bounding box center [247, 165] width 20 height 20
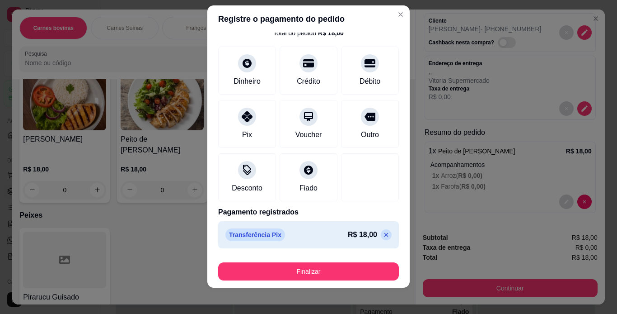
scroll to position [13, 0]
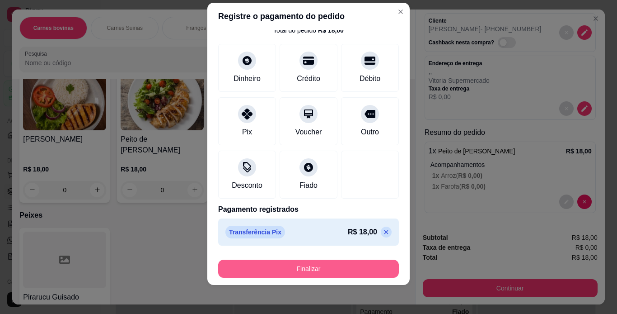
click at [328, 267] on button "Finalizar" at bounding box center [308, 268] width 181 height 18
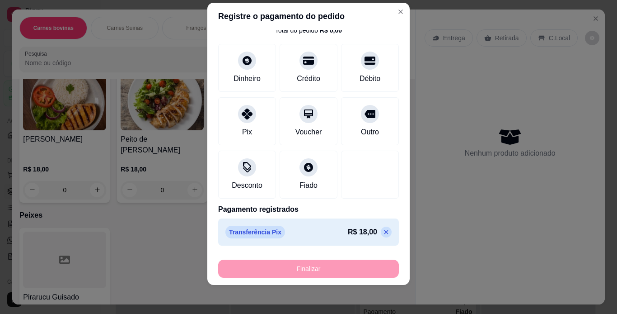
type input "-R$ 18,00"
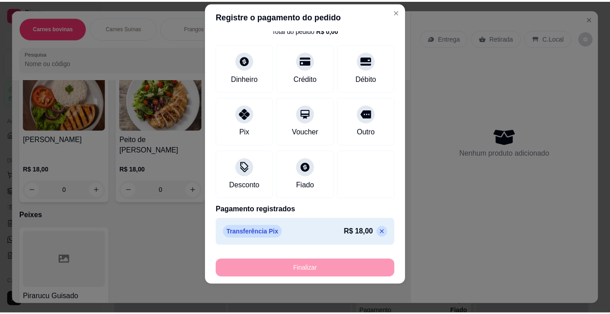
scroll to position [0, 0]
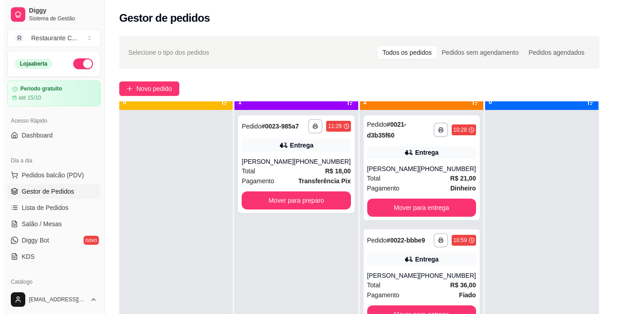
scroll to position [25, 0]
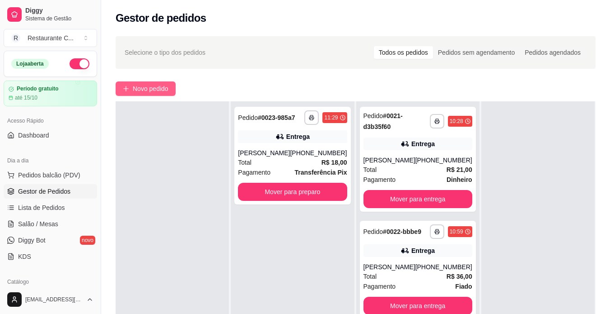
click at [126, 88] on icon "plus" at bounding box center [126, 88] width 6 height 6
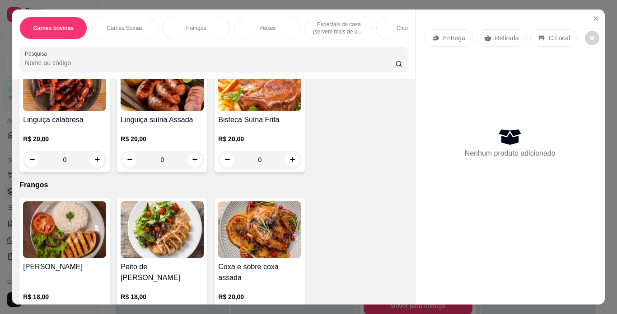
scroll to position [271, 0]
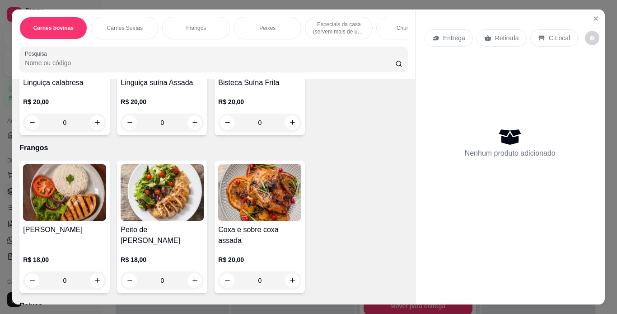
click at [90, 271] on div "0" at bounding box center [64, 280] width 83 height 18
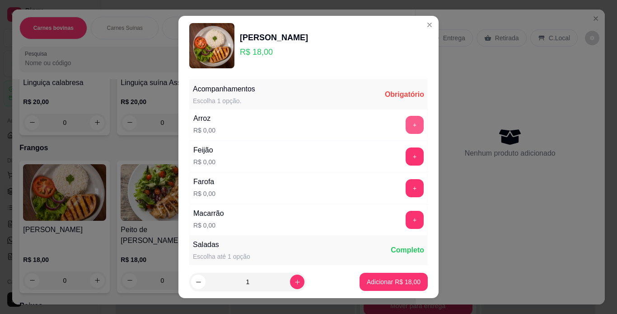
click at [406, 127] on button "+" at bounding box center [415, 125] width 18 height 18
click at [406, 160] on button "+" at bounding box center [415, 156] width 18 height 18
click at [406, 193] on button "+" at bounding box center [415, 188] width 18 height 18
click at [406, 225] on button "+" at bounding box center [415, 220] width 18 height 18
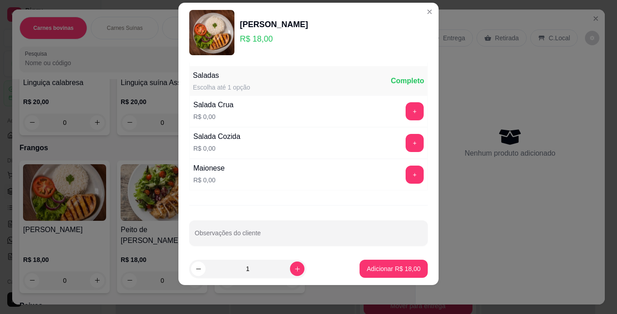
scroll to position [160, 0]
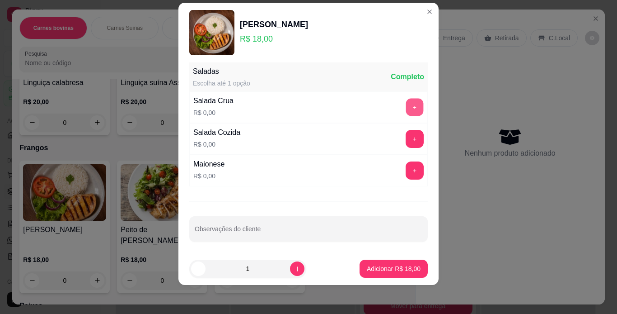
click at [406, 112] on button "+" at bounding box center [415, 107] width 18 height 18
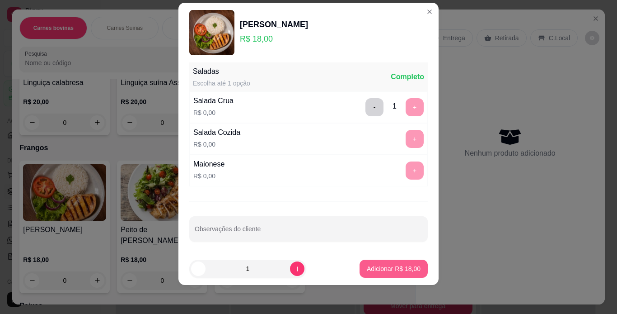
click at [389, 263] on button "Adicionar R$ 18,00" at bounding box center [394, 268] width 68 height 18
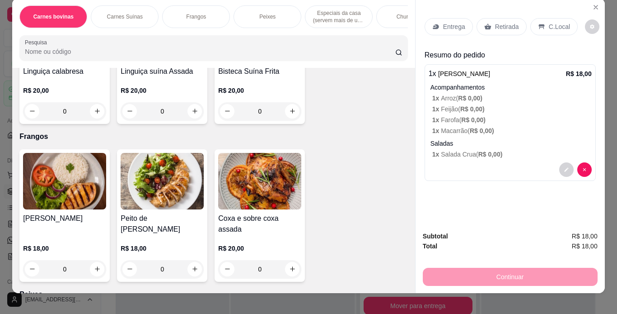
scroll to position [0, 0]
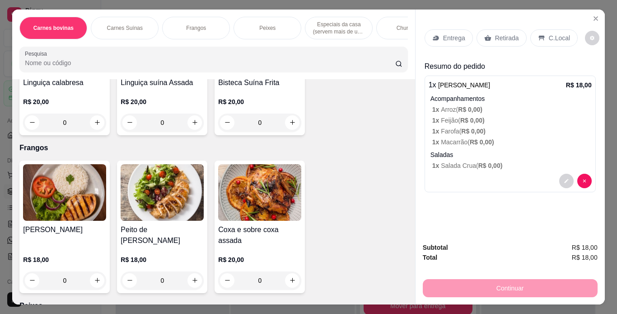
click at [448, 33] on p "Entrega" at bounding box center [454, 37] width 22 height 9
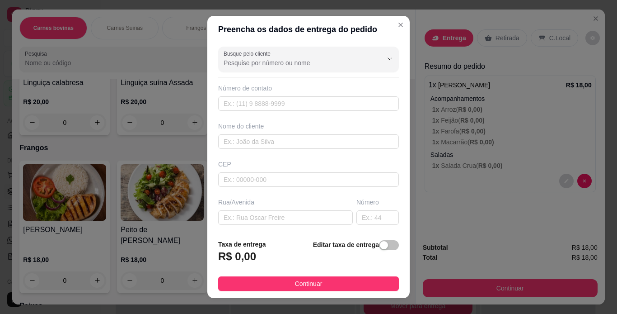
click at [247, 90] on div "Número de contato" at bounding box center [308, 88] width 181 height 9
click at [258, 102] on input "text" at bounding box center [308, 103] width 181 height 14
type input "[PHONE_NUMBER]"
drag, startPoint x: 300, startPoint y: 143, endPoint x: 264, endPoint y: 239, distance: 102.4
click at [300, 143] on input "text" at bounding box center [308, 141] width 181 height 14
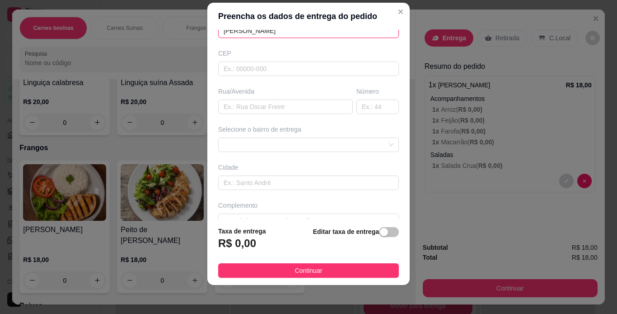
scroll to position [115, 0]
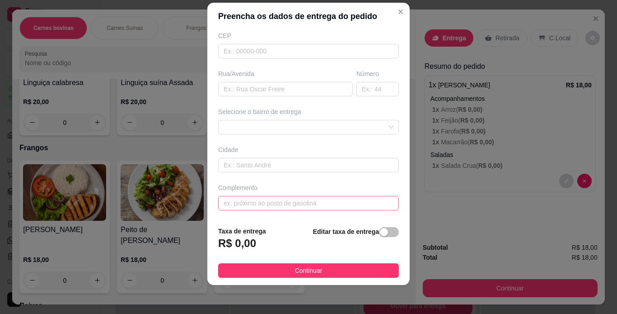
type input "[PERSON_NAME]"
click at [282, 208] on input "text" at bounding box center [308, 203] width 181 height 14
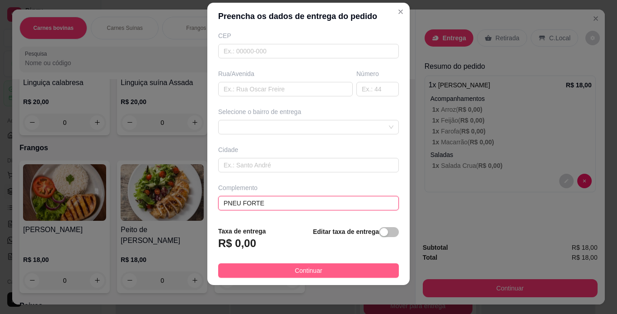
type input "PNEU FORTE"
click at [271, 267] on button "Continuar" at bounding box center [308, 270] width 181 height 14
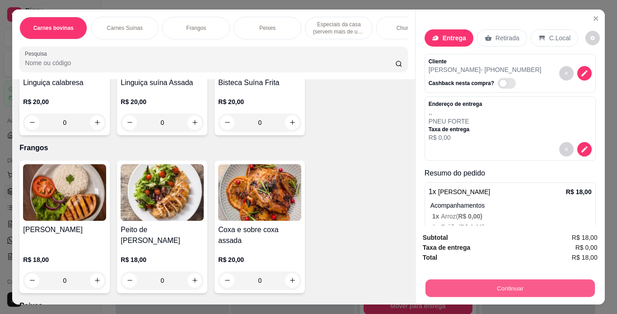
click at [487, 286] on button "Continuar" at bounding box center [509, 288] width 169 height 18
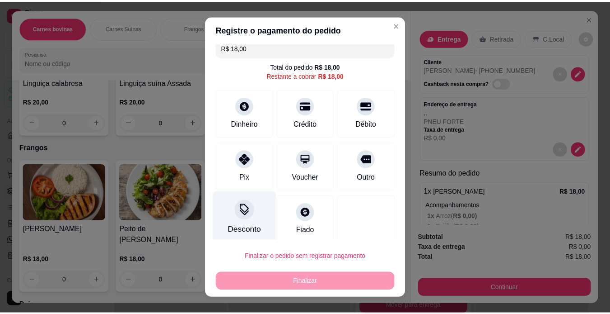
scroll to position [15, 0]
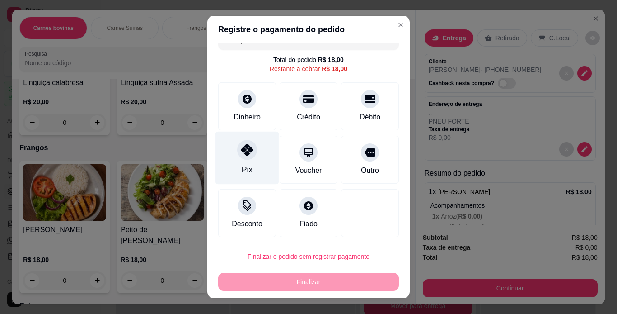
click at [241, 149] on icon at bounding box center [247, 150] width 12 height 12
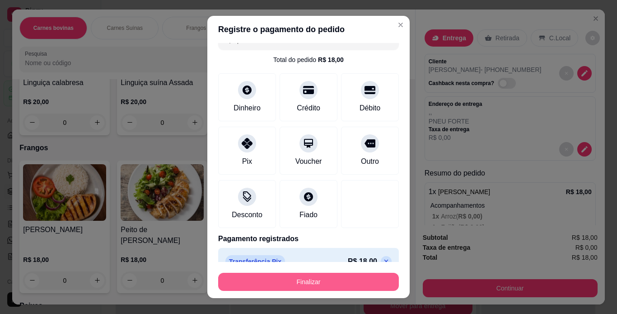
click at [328, 280] on button "Finalizar" at bounding box center [308, 281] width 181 height 18
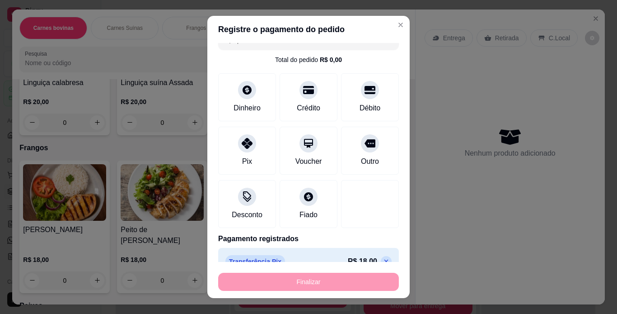
type input "-R$ 18,00"
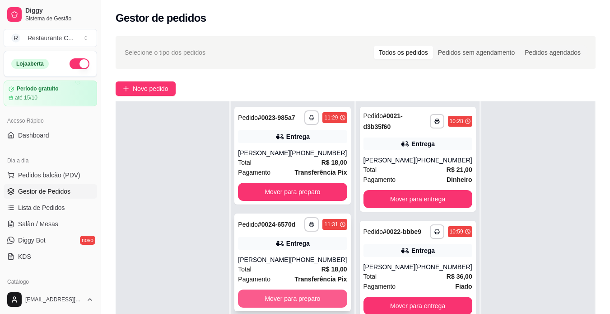
click at [280, 294] on button "Mover para preparo" at bounding box center [292, 298] width 109 height 18
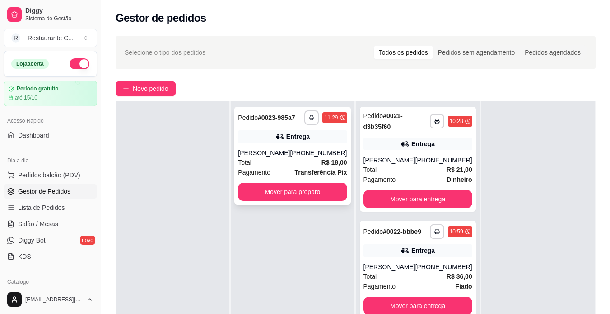
click at [313, 181] on div "**********" at bounding box center [292, 156] width 116 height 98
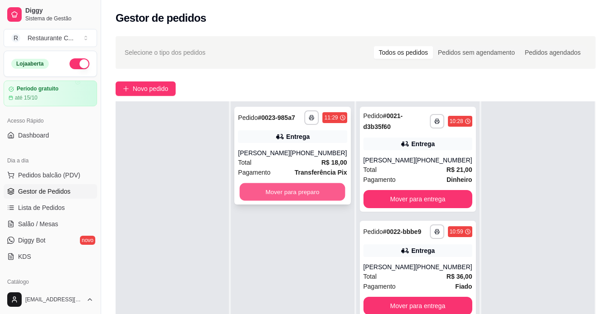
click at [305, 187] on button "Mover para preparo" at bounding box center [293, 192] width 106 height 18
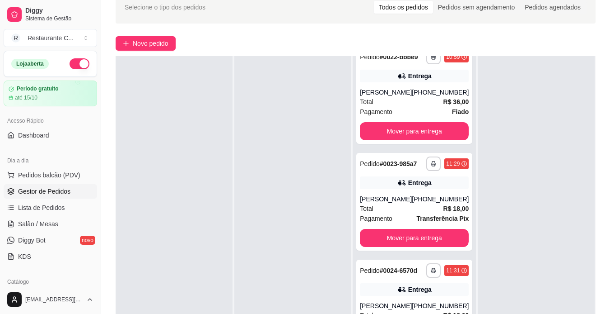
scroll to position [151, 0]
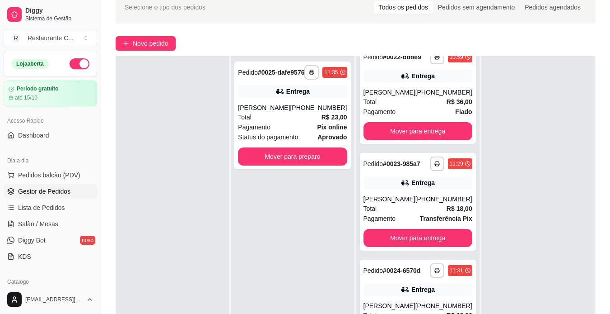
click at [511, 35] on div "**********" at bounding box center [355, 183] width 509 height 395
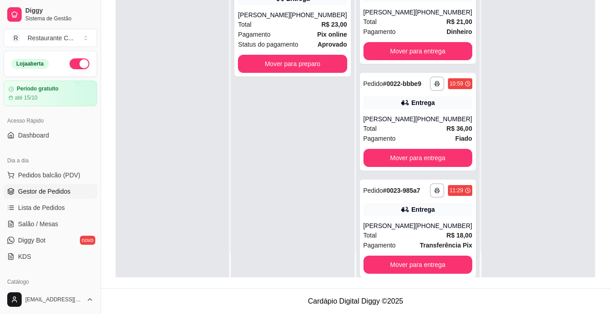
scroll to position [0, 0]
